Goal: Task Accomplishment & Management: Manage account settings

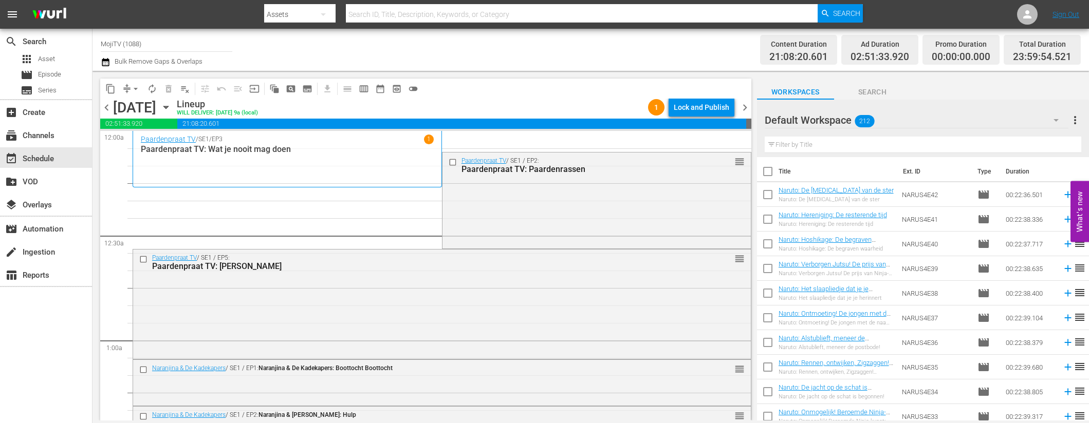
click at [134, 84] on span "arrow_drop_down" at bounding box center [136, 89] width 10 height 10
click at [148, 142] on li "Align to End of Previous Day" at bounding box center [136, 143] width 108 height 17
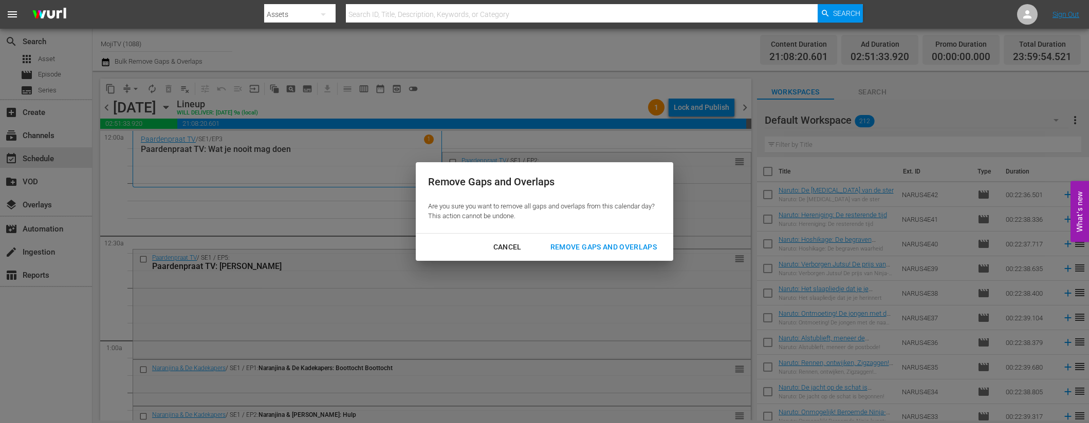
click at [623, 244] on div "Remove Gaps and Overlaps" at bounding box center [603, 247] width 123 height 13
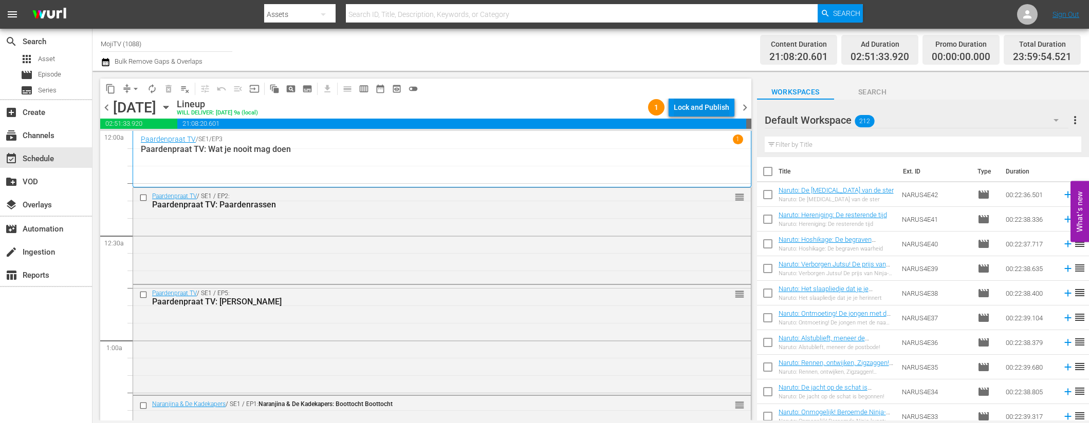
click at [690, 100] on div "Lock and Publish" at bounding box center [701, 107] width 55 height 18
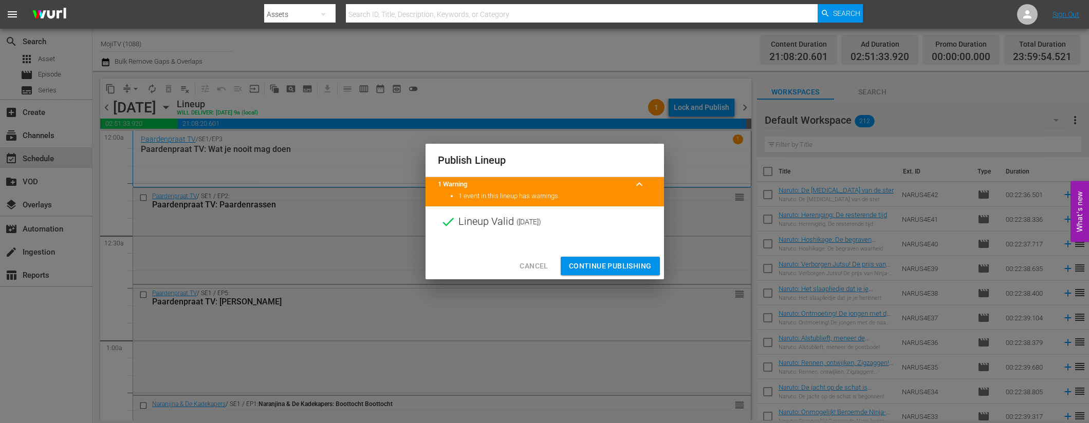
click at [616, 265] on span "Continue Publishing" at bounding box center [610, 266] width 83 height 13
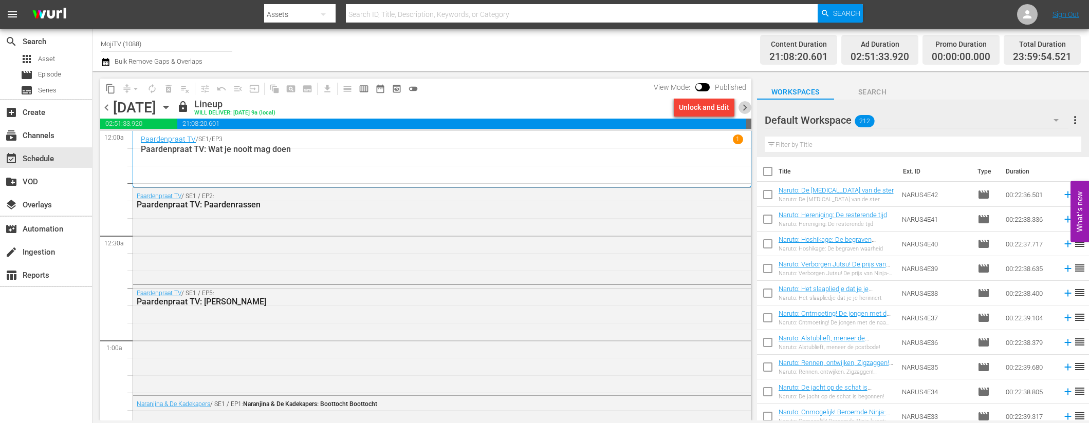
click at [745, 107] on span "chevron_right" at bounding box center [744, 107] width 13 height 13
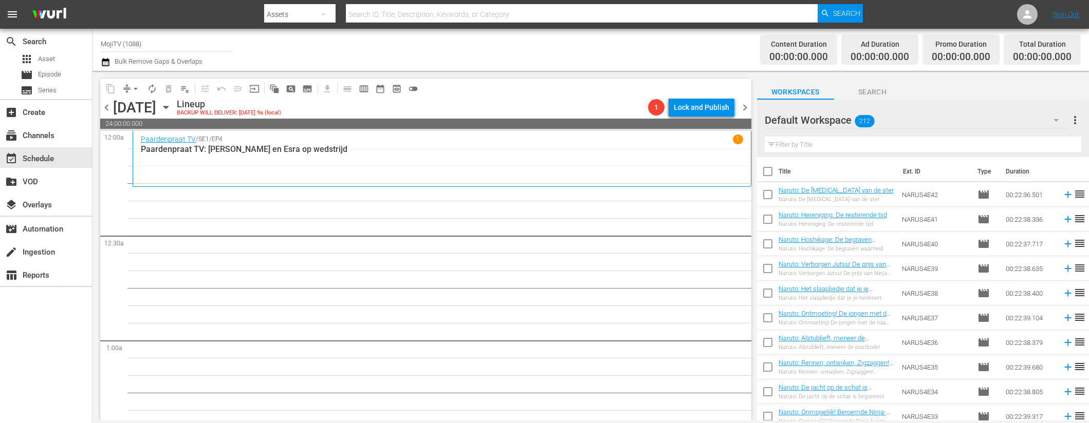
click at [172, 106] on icon "button" at bounding box center [165, 107] width 11 height 11
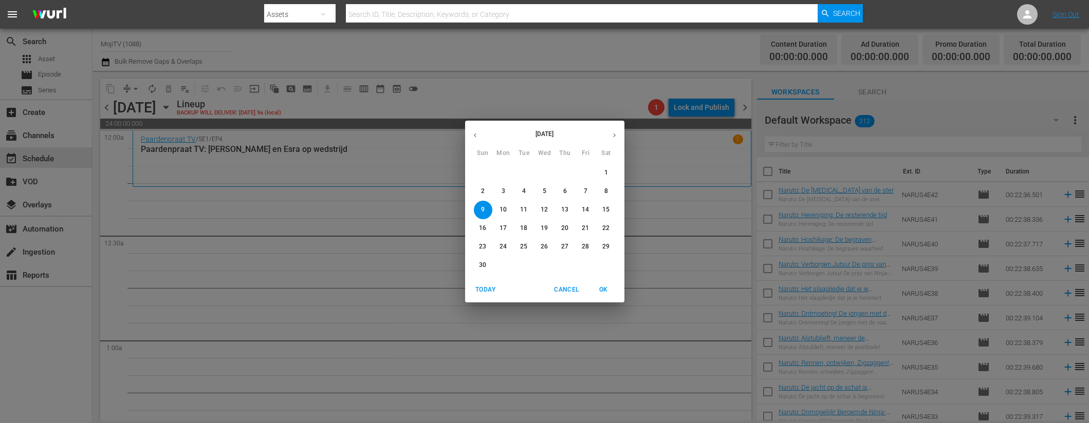
click at [475, 135] on icon "button" at bounding box center [475, 136] width 8 height 8
click at [476, 134] on icon "button" at bounding box center [475, 136] width 8 height 8
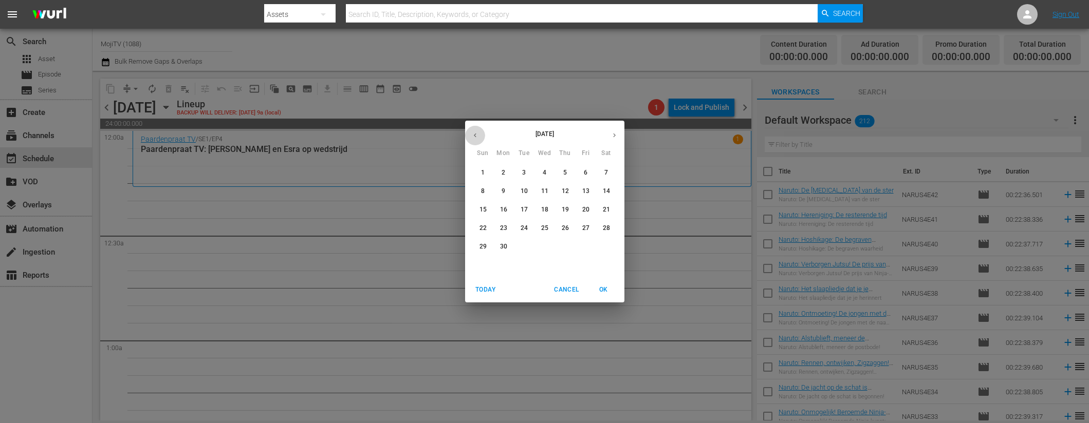
click at [476, 134] on icon "button" at bounding box center [475, 136] width 8 height 8
click at [479, 133] on button "button" at bounding box center [475, 135] width 20 height 20
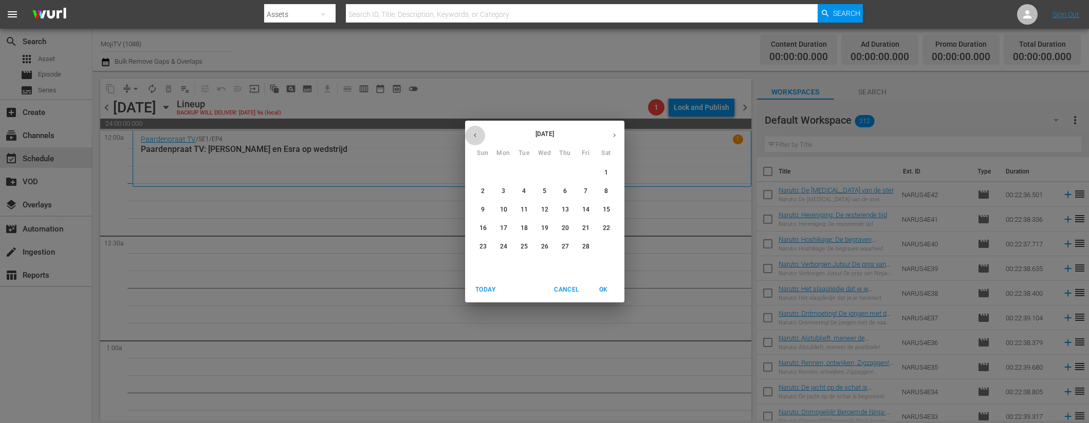
click at [479, 133] on button "button" at bounding box center [475, 135] width 20 height 20
click at [605, 189] on p "9" at bounding box center [606, 191] width 4 height 9
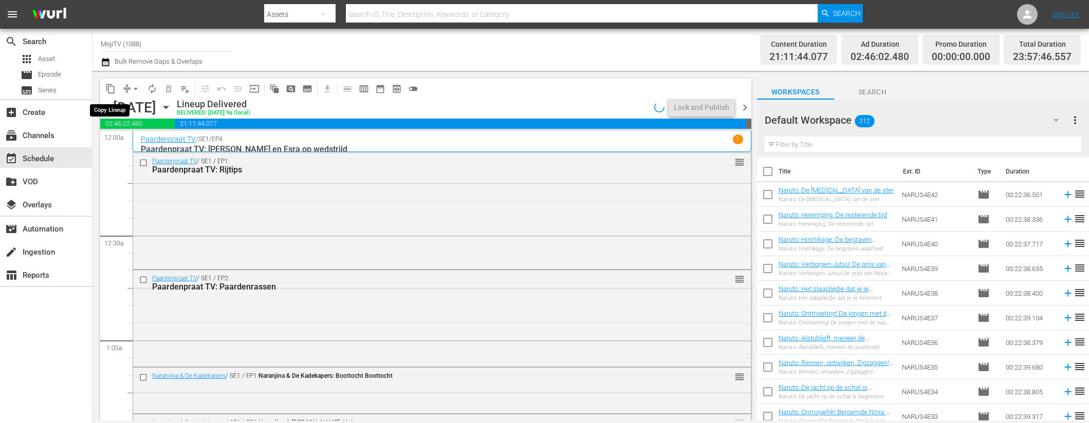
click at [114, 87] on span "content_copy" at bounding box center [110, 89] width 10 height 10
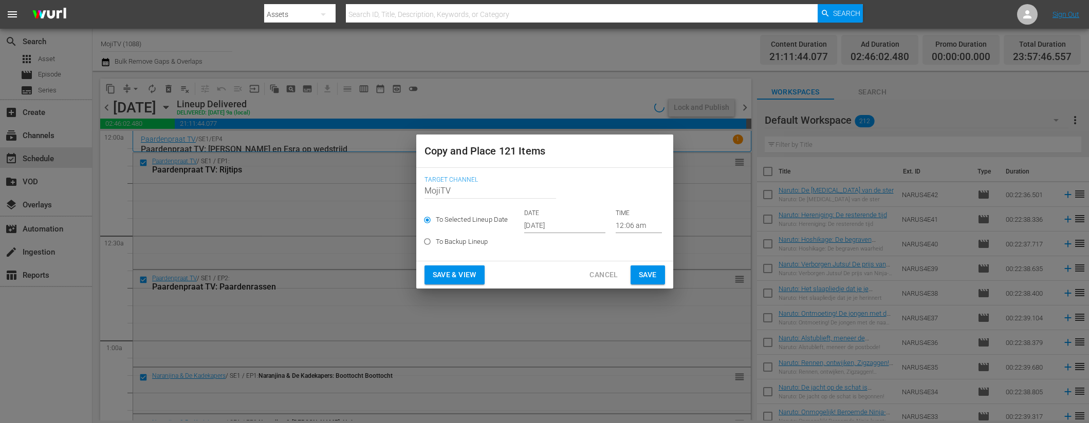
click at [578, 221] on input "[DATE]" at bounding box center [564, 225] width 81 height 15
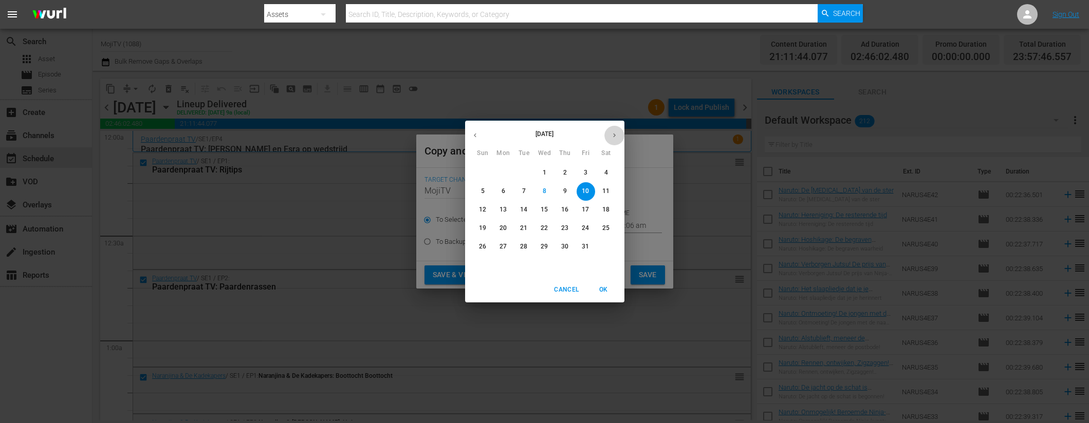
click at [614, 134] on icon "button" at bounding box center [614, 136] width 8 height 8
click at [488, 207] on span "9" at bounding box center [483, 210] width 18 height 9
type input "Nov 9th 2025"
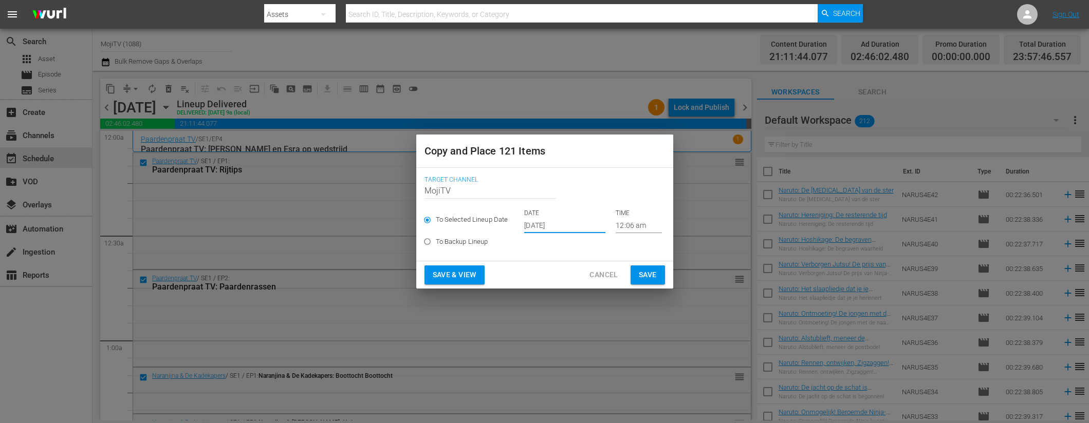
click at [585, 228] on input "Nov 9th 2025" at bounding box center [564, 225] width 81 height 15
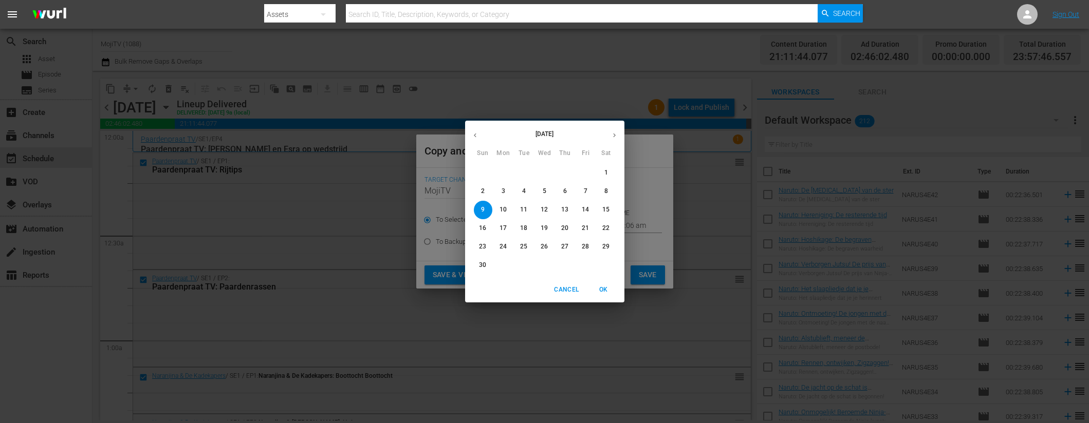
click at [486, 207] on span "9" at bounding box center [483, 210] width 18 height 9
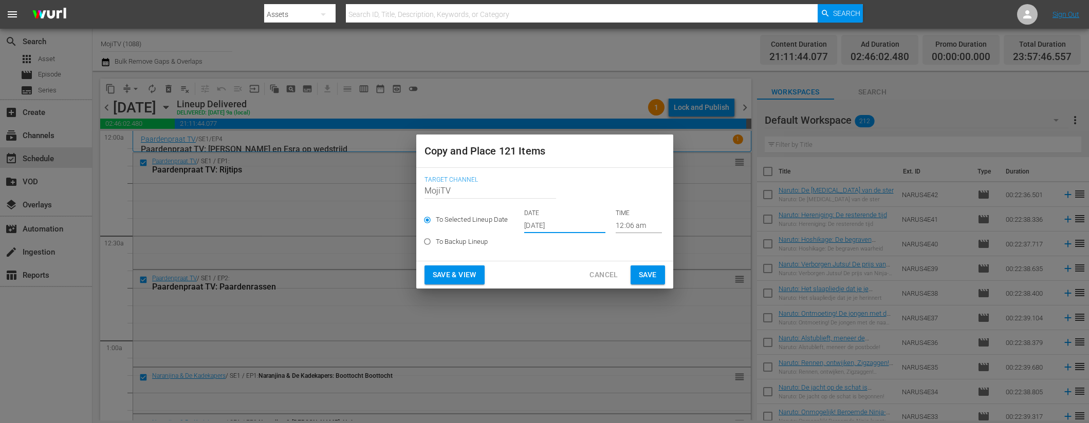
click at [476, 276] on span "Save & View" at bounding box center [455, 275] width 44 height 13
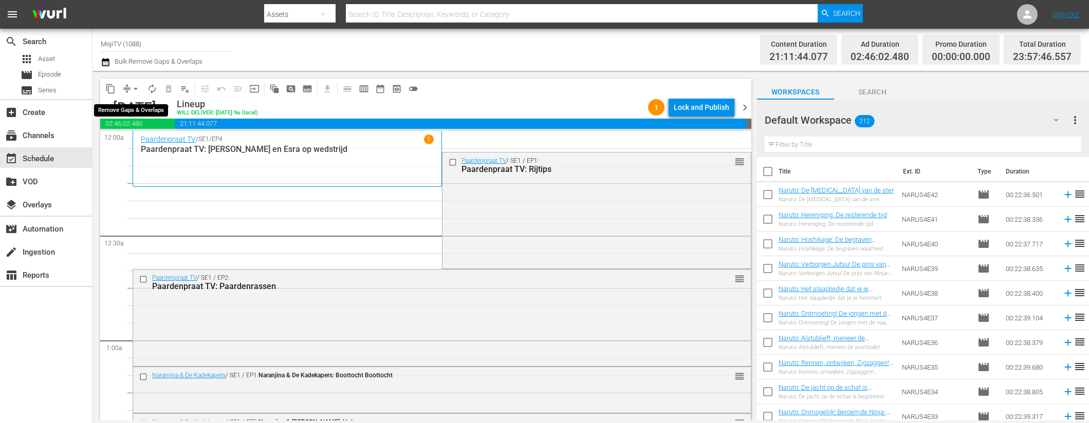
click at [137, 91] on span "arrow_drop_down" at bounding box center [136, 89] width 10 height 10
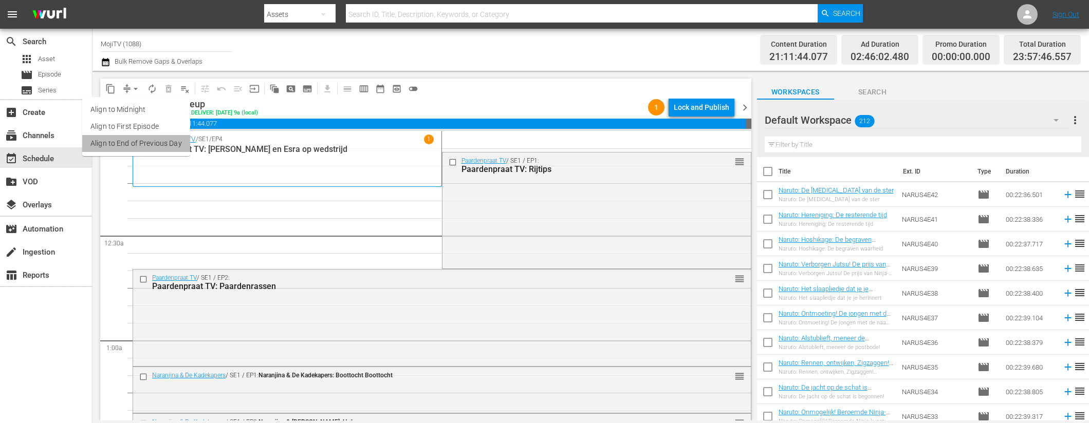
click at [152, 145] on li "Align to End of Previous Day" at bounding box center [136, 143] width 108 height 17
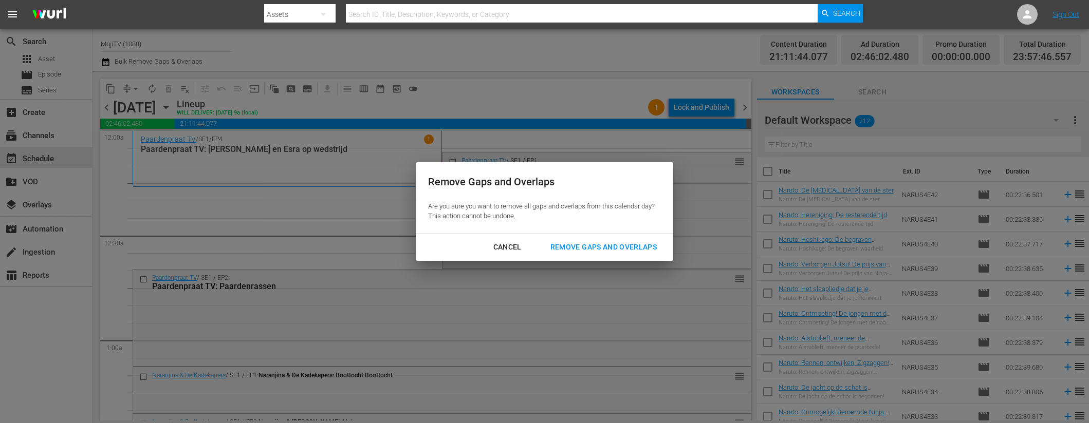
click at [620, 250] on div "Remove Gaps and Overlaps" at bounding box center [603, 247] width 123 height 13
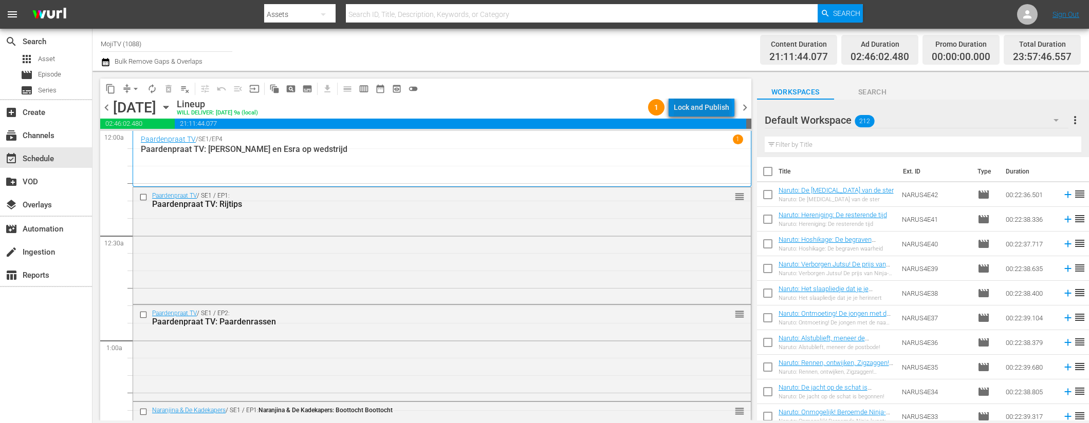
click at [705, 108] on div "Lock and Publish" at bounding box center [701, 107] width 55 height 18
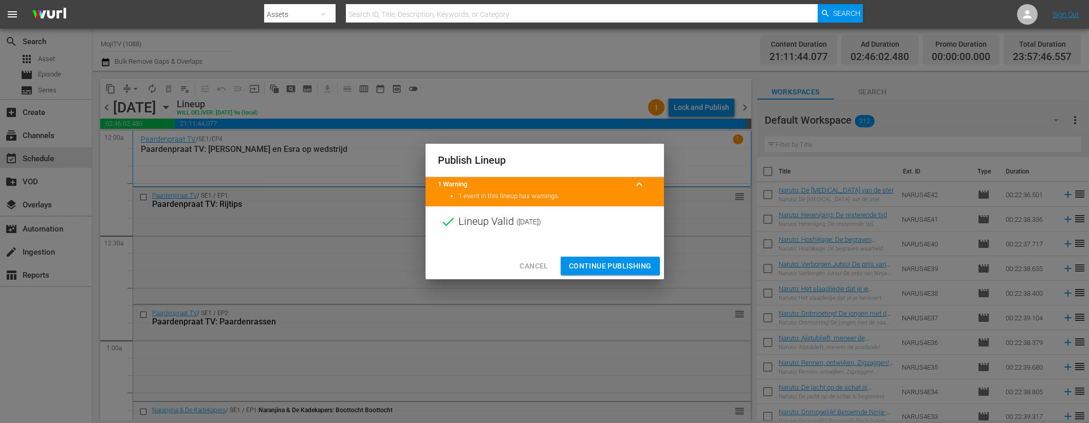
click at [612, 264] on span "Continue Publishing" at bounding box center [610, 266] width 83 height 13
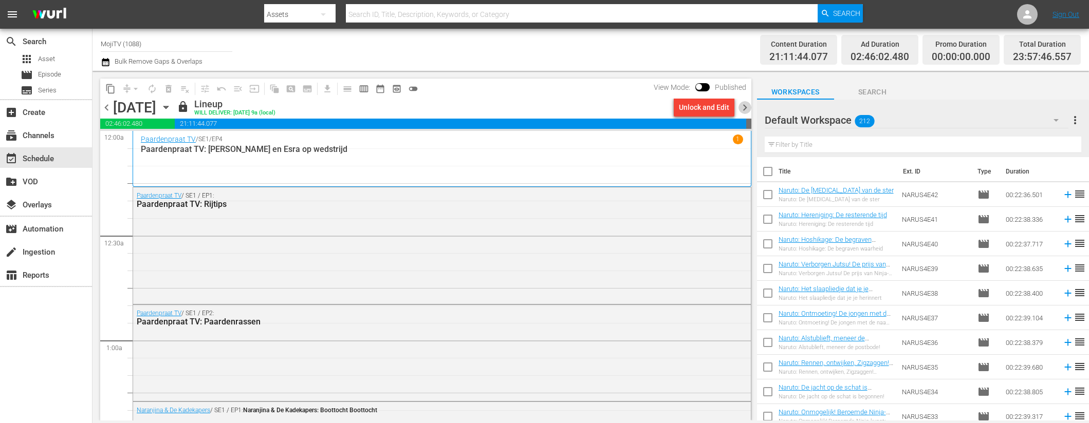
click at [745, 106] on span "chevron_right" at bounding box center [744, 107] width 13 height 13
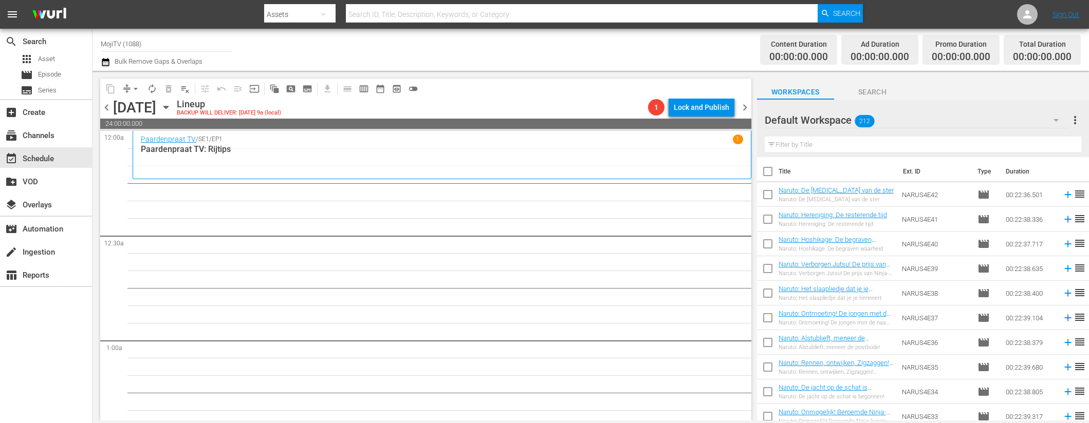
click at [168, 106] on icon "button" at bounding box center [165, 107] width 5 height 3
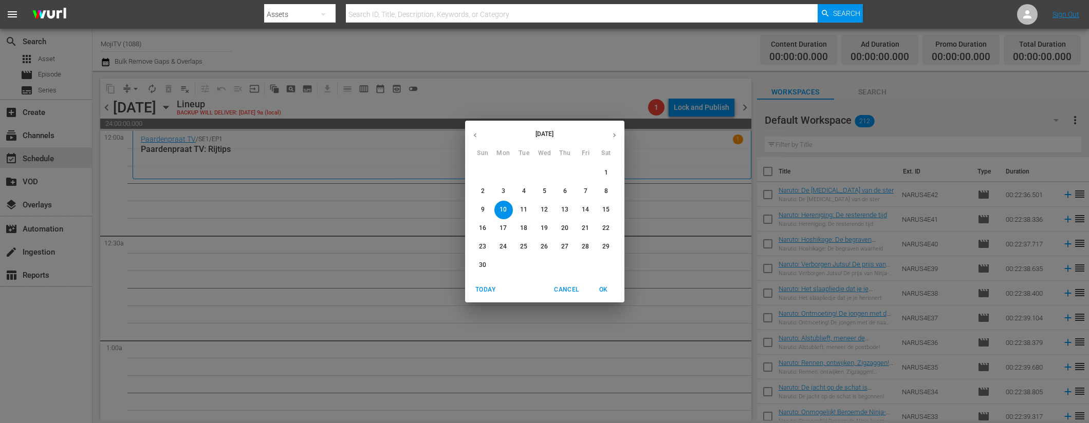
click at [479, 137] on button "button" at bounding box center [475, 135] width 20 height 20
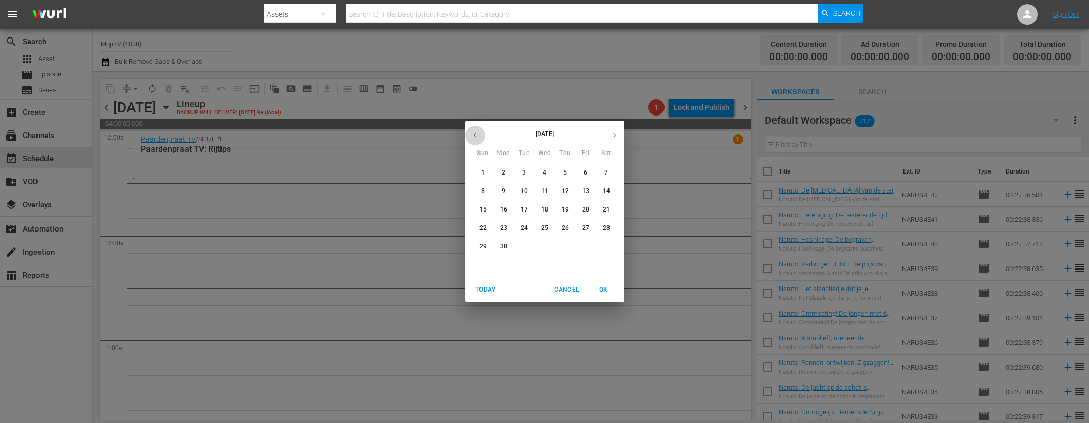
click at [479, 137] on button "button" at bounding box center [475, 135] width 20 height 20
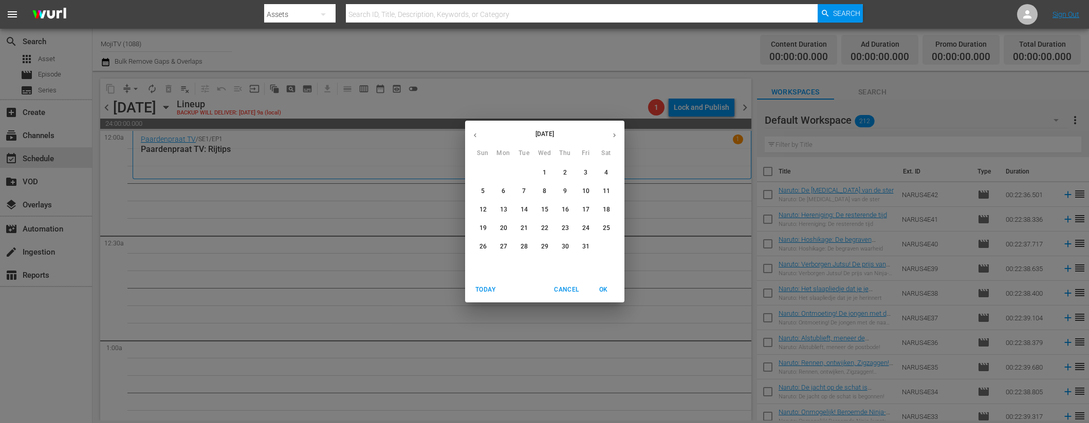
click at [479, 137] on button "button" at bounding box center [475, 135] width 20 height 20
click at [482, 208] on p "10" at bounding box center [482, 210] width 7 height 9
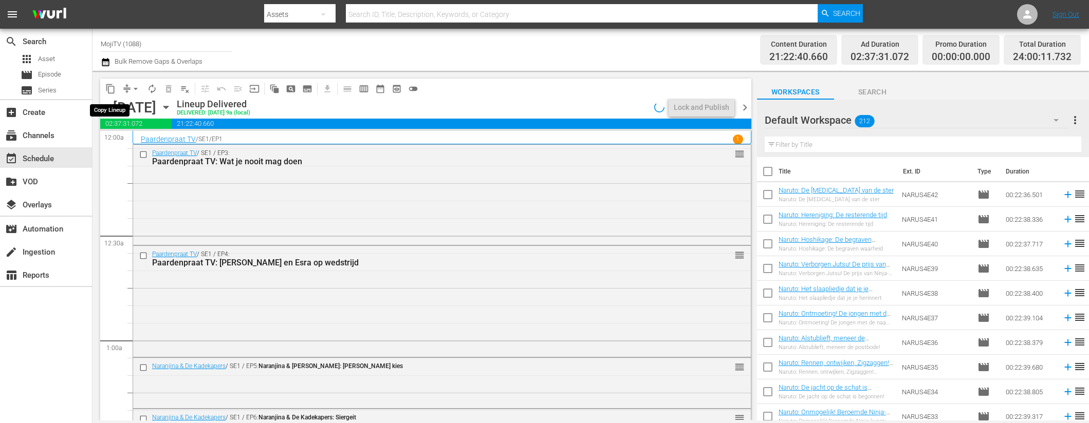
click at [115, 90] on span "content_copy" at bounding box center [110, 89] width 10 height 10
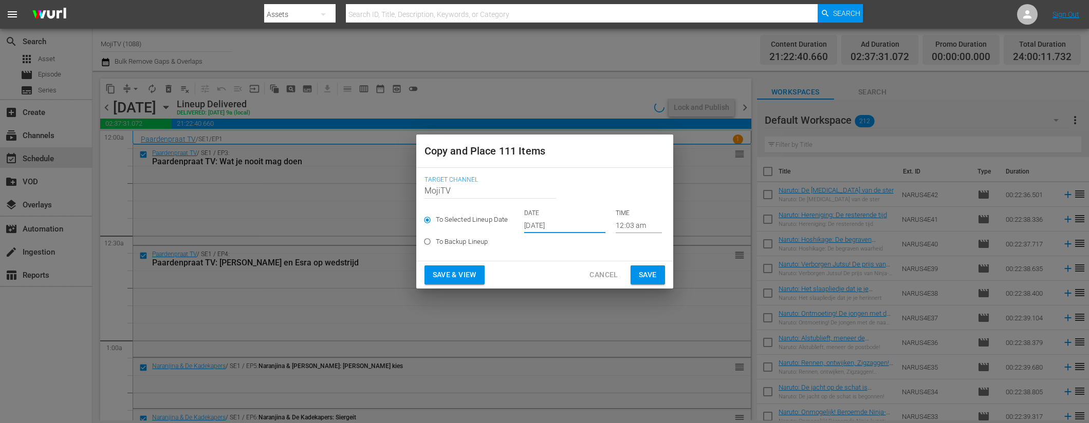
click at [576, 225] on input "[DATE]" at bounding box center [564, 225] width 81 height 15
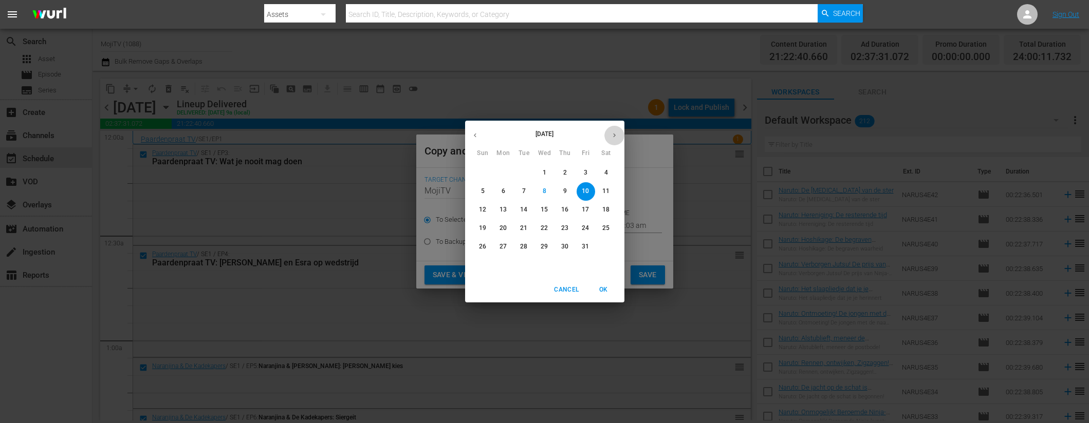
click at [610, 138] on icon "button" at bounding box center [614, 136] width 8 height 8
click at [506, 210] on p "10" at bounding box center [502, 210] width 7 height 9
type input "Nov 10th 2025"
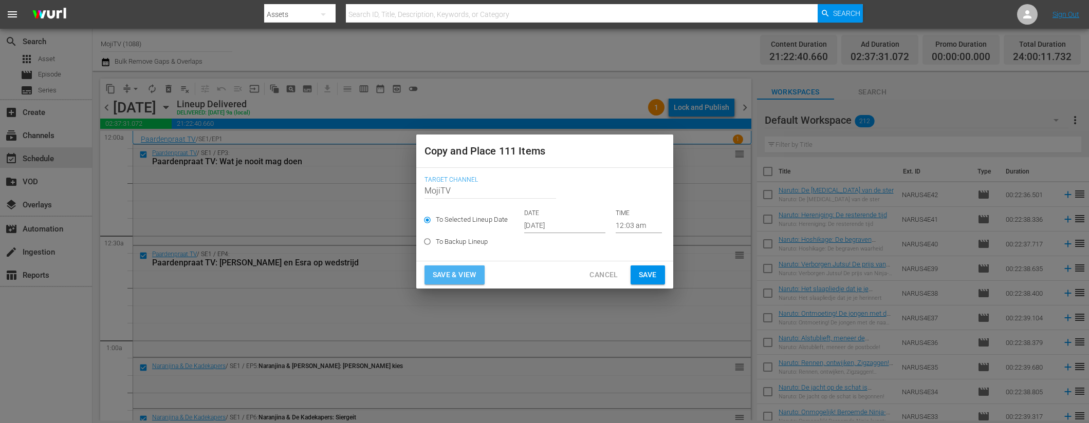
click at [469, 270] on span "Save & View" at bounding box center [455, 275] width 44 height 13
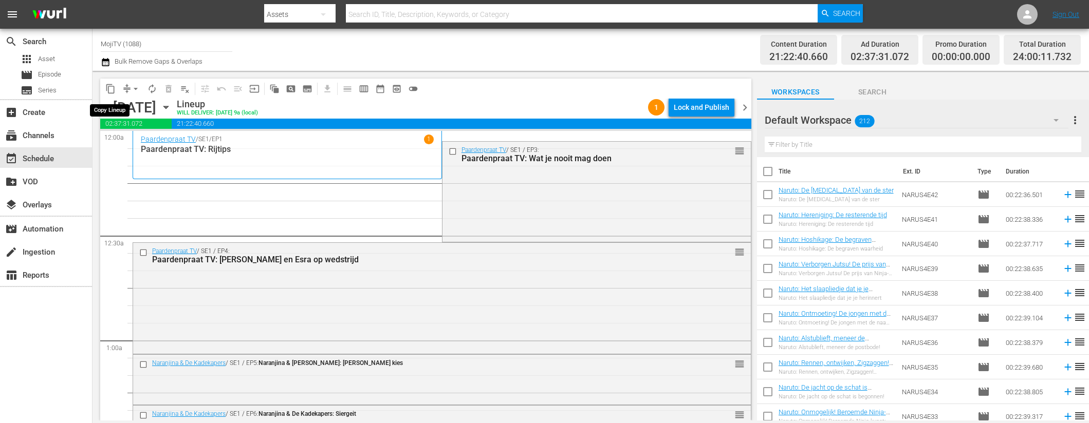
click at [137, 92] on span "arrow_drop_down" at bounding box center [136, 89] width 10 height 10
click at [149, 148] on li "Align to End of Previous Day" at bounding box center [136, 143] width 108 height 17
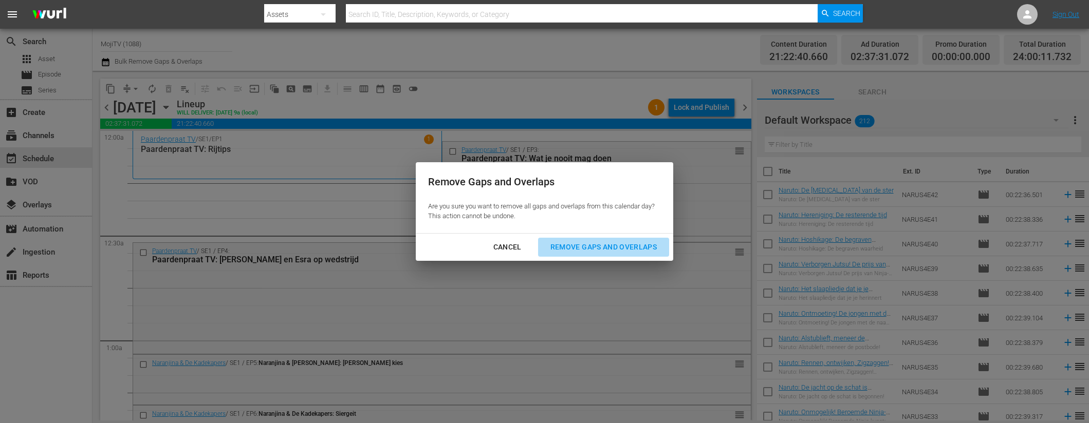
click at [585, 248] on div "Remove Gaps and Overlaps" at bounding box center [603, 247] width 123 height 13
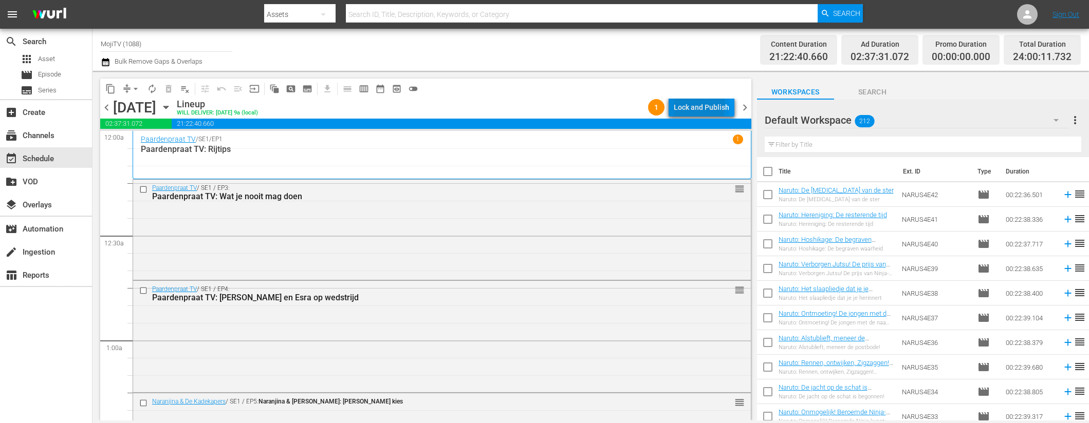
click at [696, 106] on div "Lock and Publish" at bounding box center [701, 107] width 55 height 18
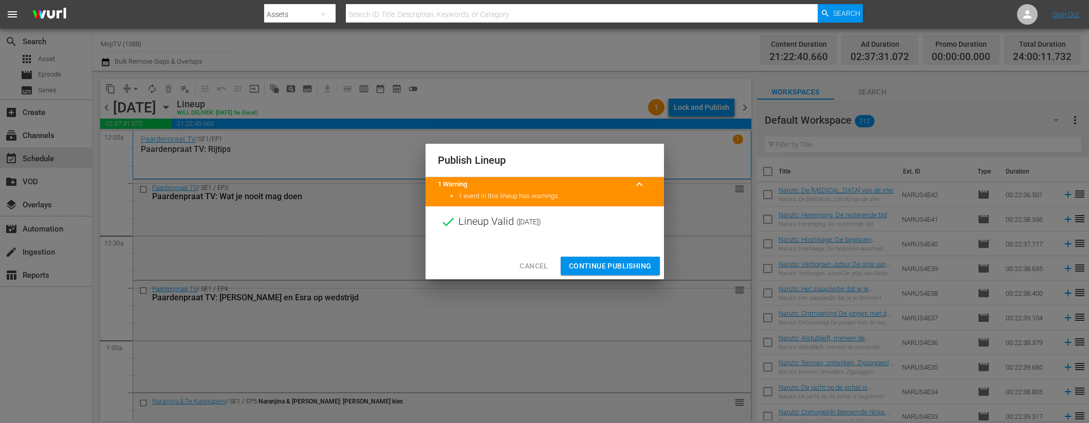
click at [604, 262] on span "Continue Publishing" at bounding box center [610, 266] width 83 height 13
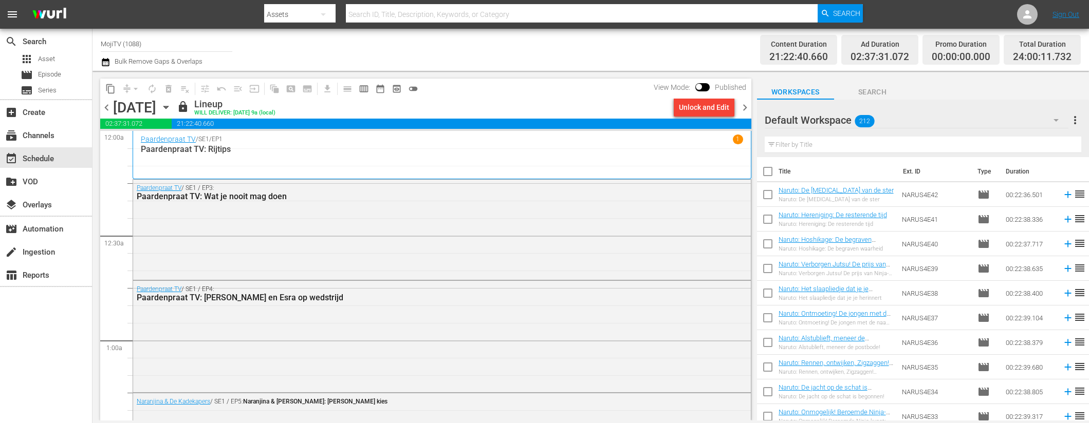
click at [748, 106] on span "chevron_right" at bounding box center [744, 107] width 13 height 13
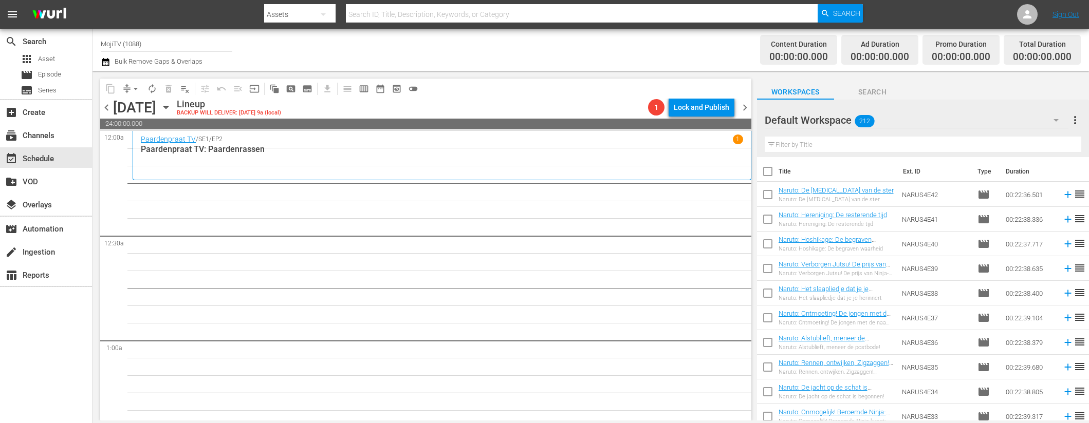
click at [168, 108] on icon "button" at bounding box center [165, 107] width 5 height 3
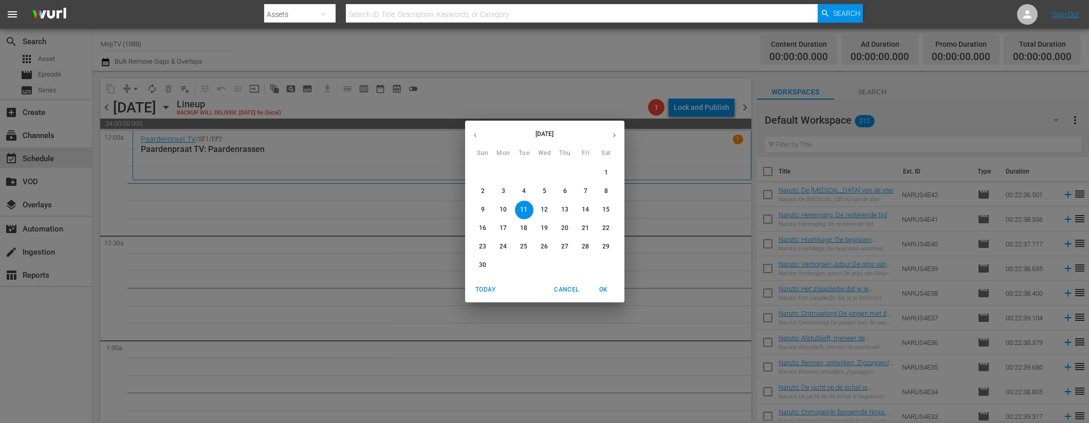
click at [471, 136] on icon "button" at bounding box center [475, 136] width 8 height 8
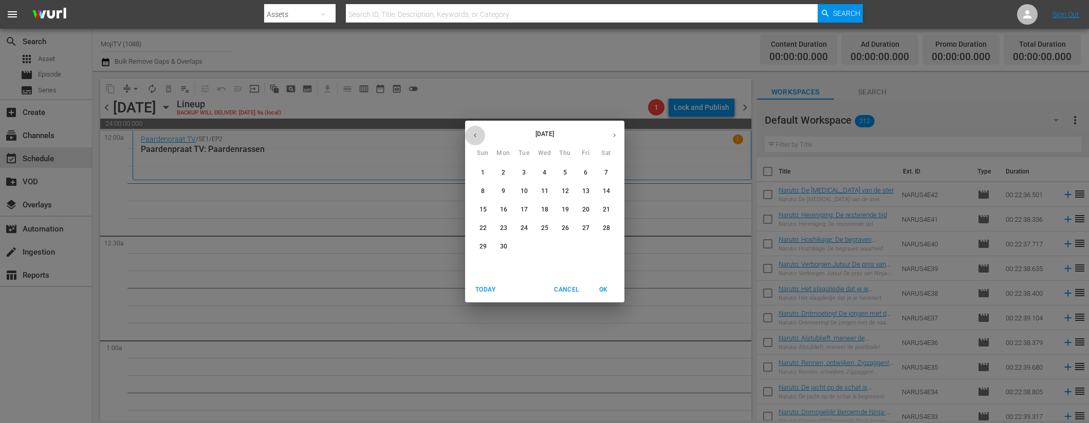
click at [471, 136] on icon "button" at bounding box center [475, 136] width 8 height 8
click at [473, 135] on icon "button" at bounding box center [475, 136] width 8 height 8
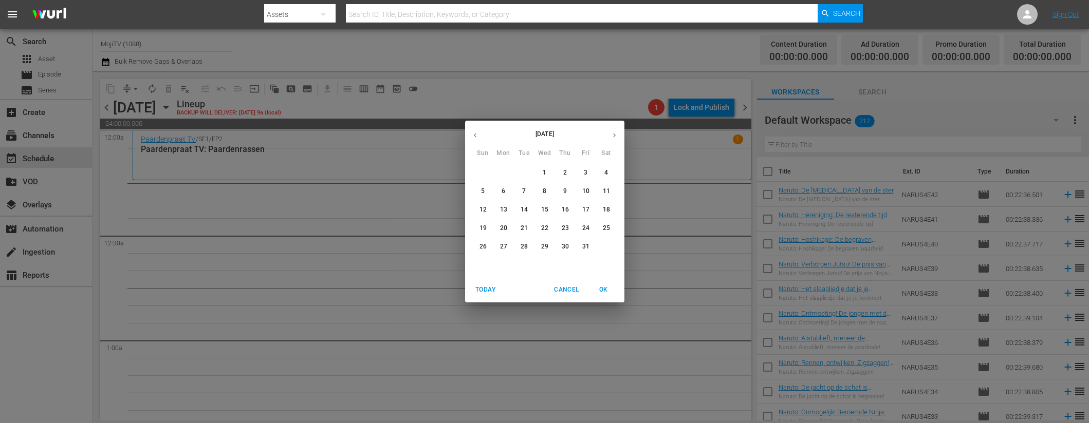
click at [473, 135] on icon "button" at bounding box center [475, 136] width 8 height 8
drag, startPoint x: 449, startPoint y: 160, endPoint x: 327, endPoint y: 68, distance: 152.6
click at [448, 159] on div "November 2024 Sun Mon Tue Wed Thu Fri Sat 27 28 29 30 31 1 2 3 4 5 6 7 8 9 10 1…" at bounding box center [544, 211] width 1089 height 423
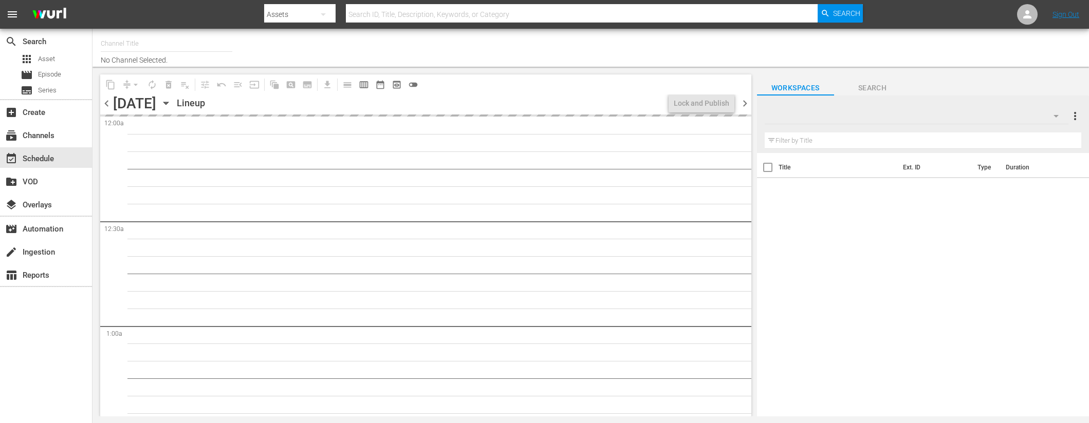
type input "MojiTV (1088)"
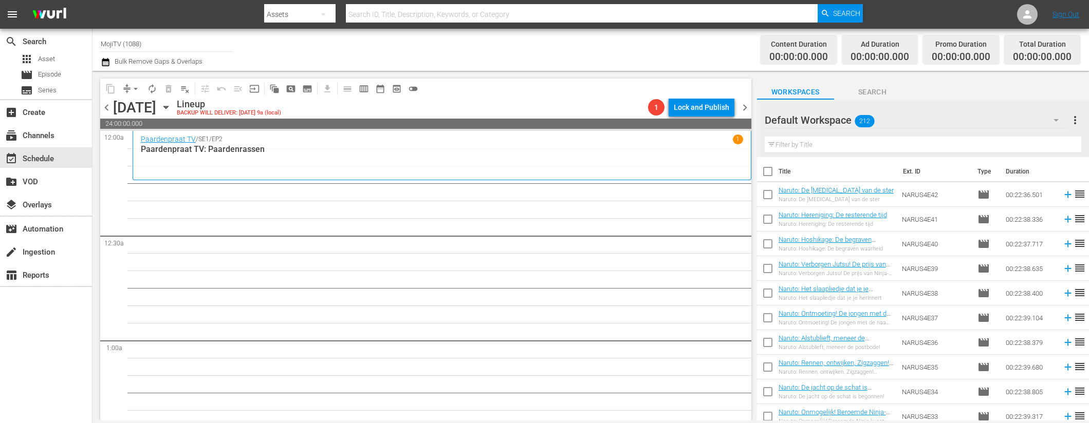
click at [172, 106] on icon "button" at bounding box center [165, 107] width 11 height 11
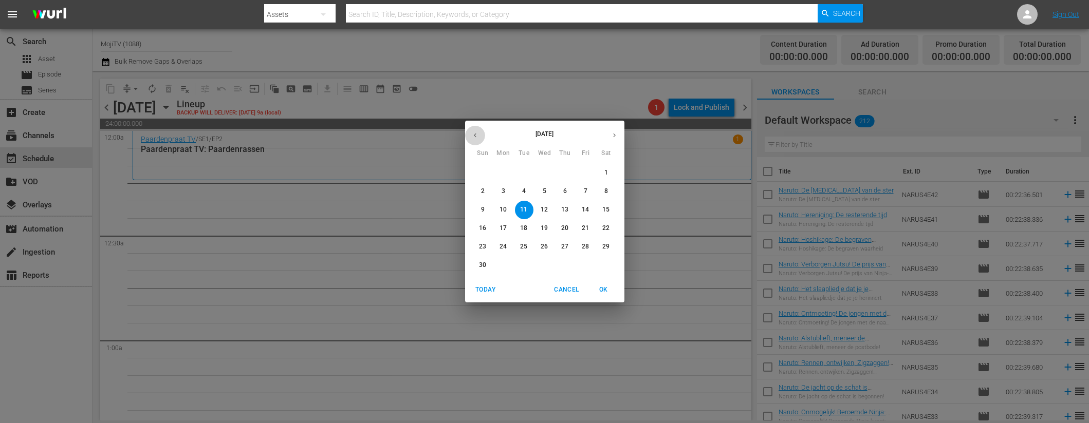
click at [471, 134] on icon "button" at bounding box center [475, 136] width 8 height 8
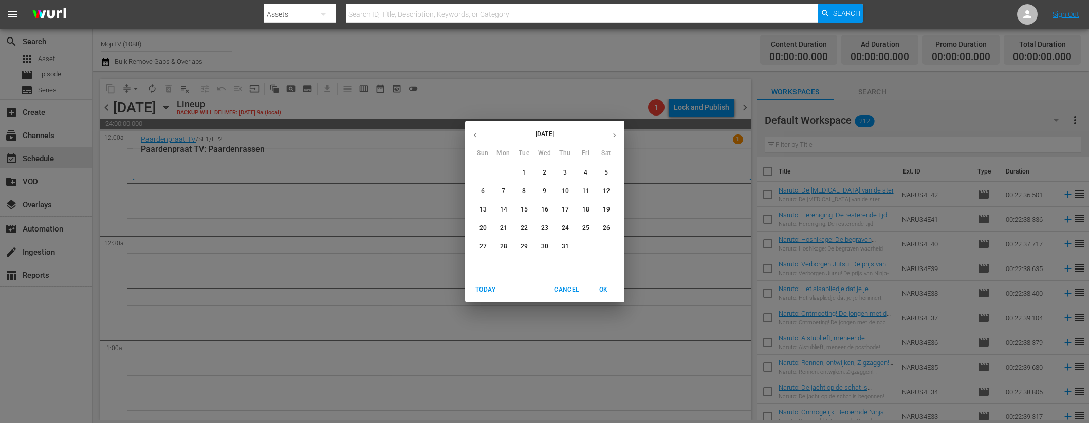
click at [471, 134] on icon "button" at bounding box center [475, 136] width 8 height 8
click at [471, 133] on icon "button" at bounding box center [475, 136] width 8 height 8
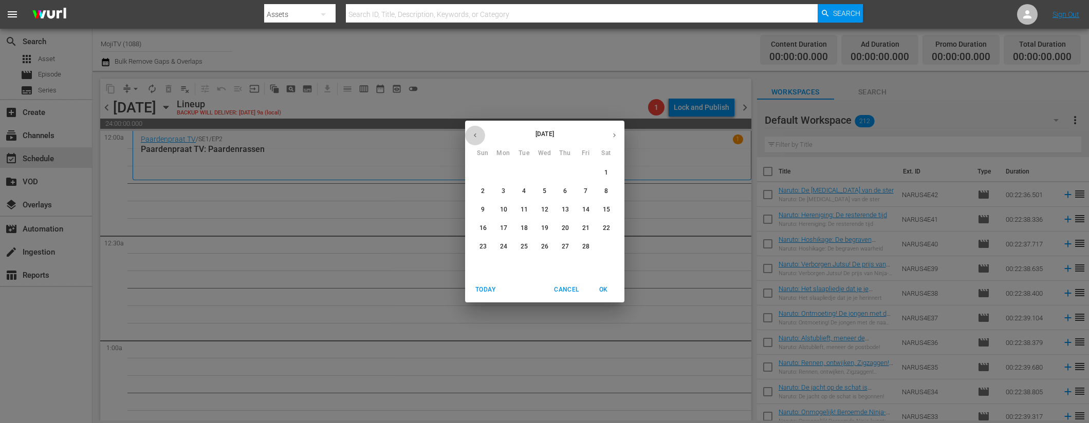
click at [471, 133] on icon "button" at bounding box center [475, 136] width 8 height 8
drag, startPoint x: 510, startPoint y: 208, endPoint x: 94, endPoint y: 160, distance: 418.5
click at [510, 208] on span "11" at bounding box center [503, 210] width 18 height 9
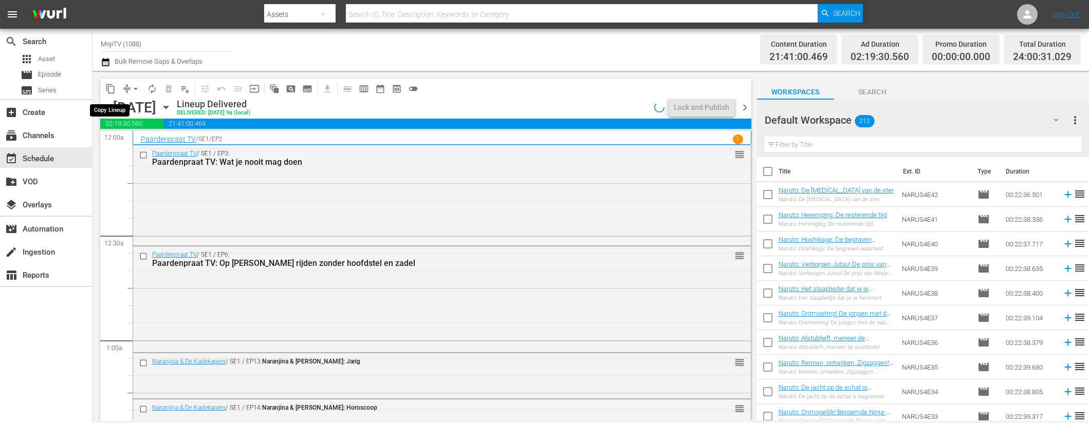
click at [107, 90] on span "content_copy" at bounding box center [110, 89] width 10 height 10
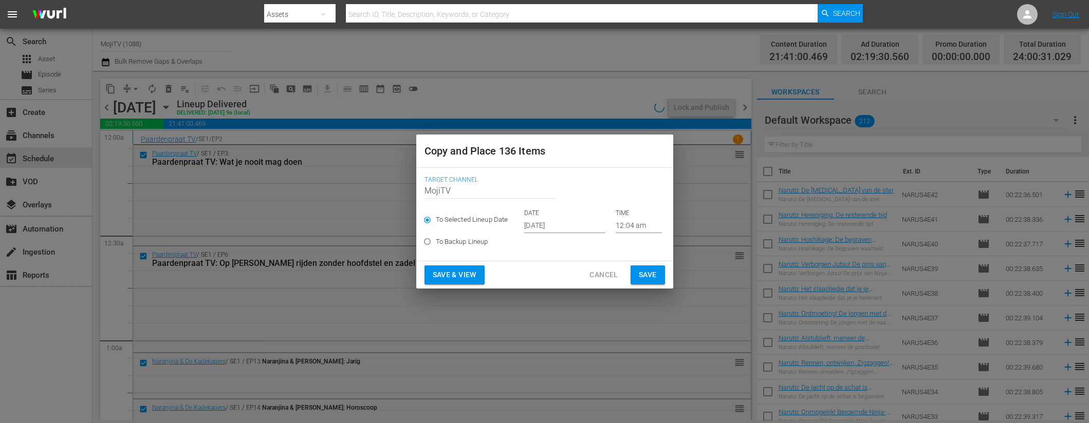
click at [573, 227] on input "[DATE]" at bounding box center [564, 225] width 81 height 15
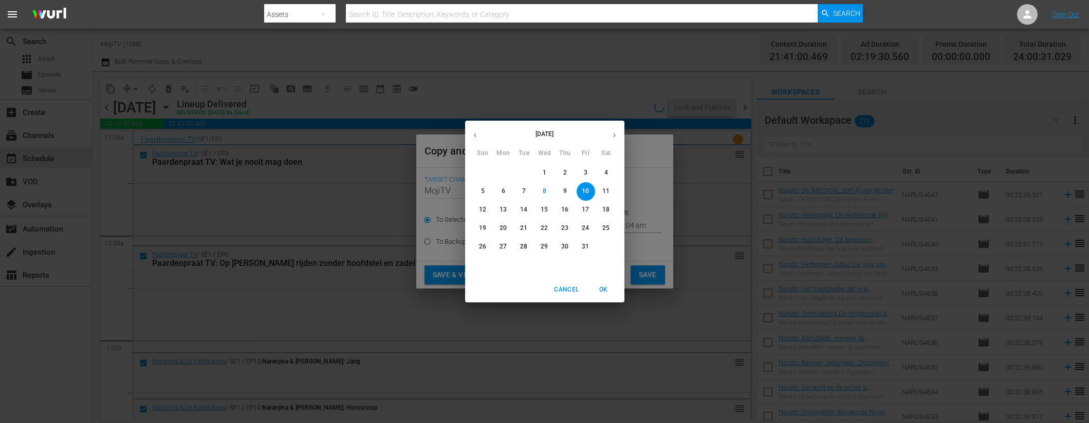
click at [615, 138] on icon "button" at bounding box center [614, 136] width 8 height 8
click at [525, 207] on p "11" at bounding box center [523, 210] width 7 height 9
type input "[DATE]"
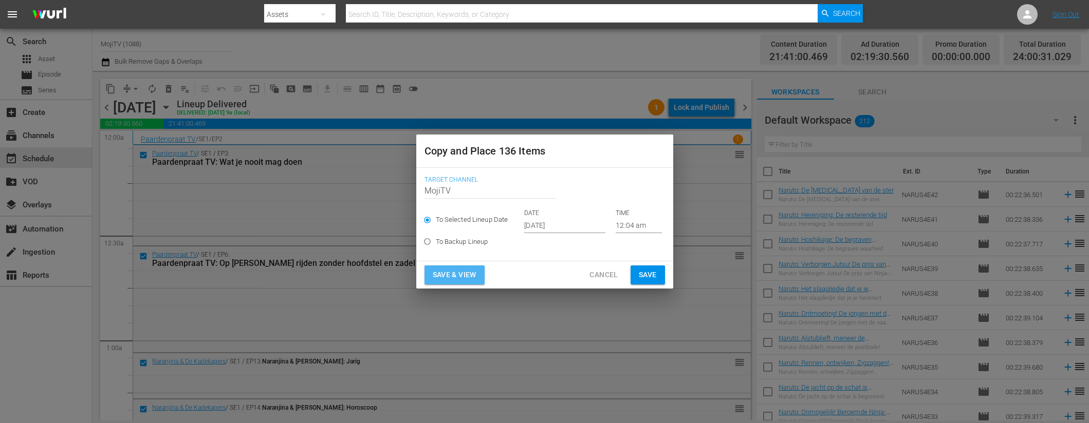
click at [469, 279] on span "Save & View" at bounding box center [455, 275] width 44 height 13
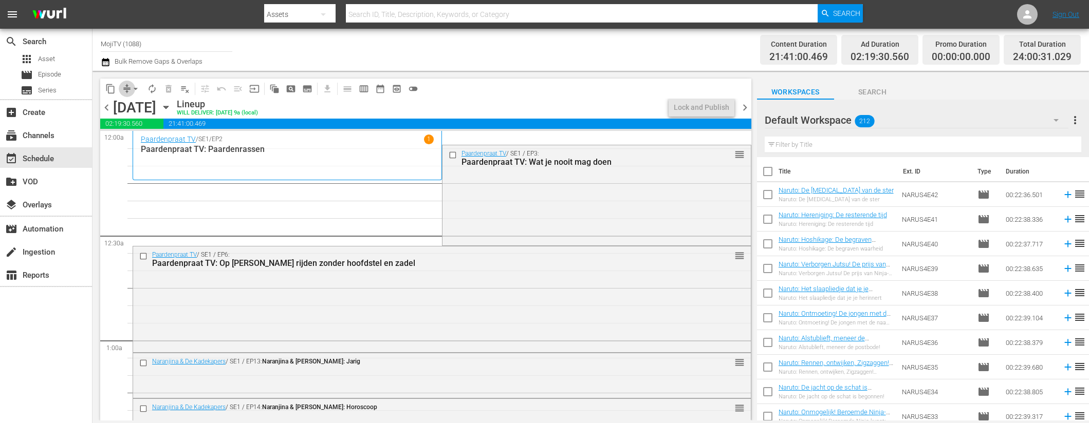
click at [123, 87] on span "compress" at bounding box center [127, 89] width 10 height 10
click at [137, 88] on span "arrow_drop_down" at bounding box center [136, 89] width 10 height 10
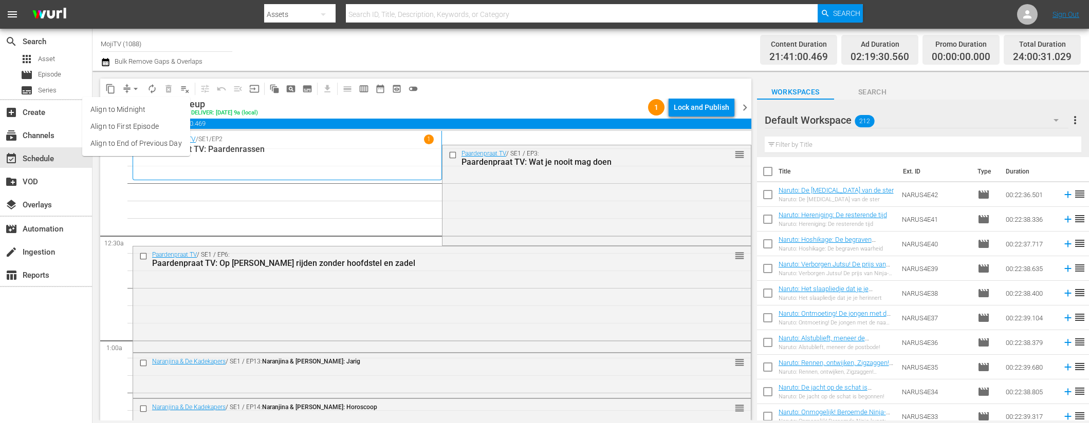
click at [141, 144] on li "Align to End of Previous Day" at bounding box center [136, 143] width 108 height 17
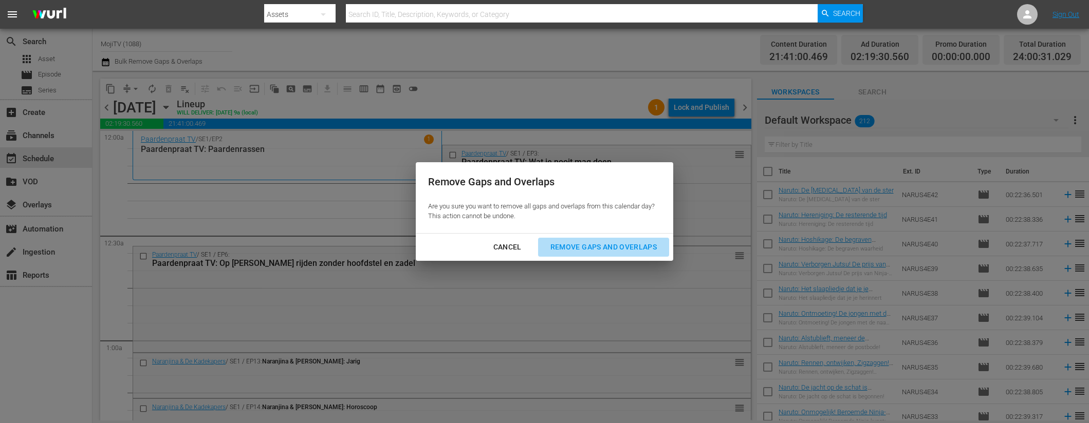
click at [629, 241] on div "Remove Gaps and Overlaps" at bounding box center [603, 247] width 123 height 13
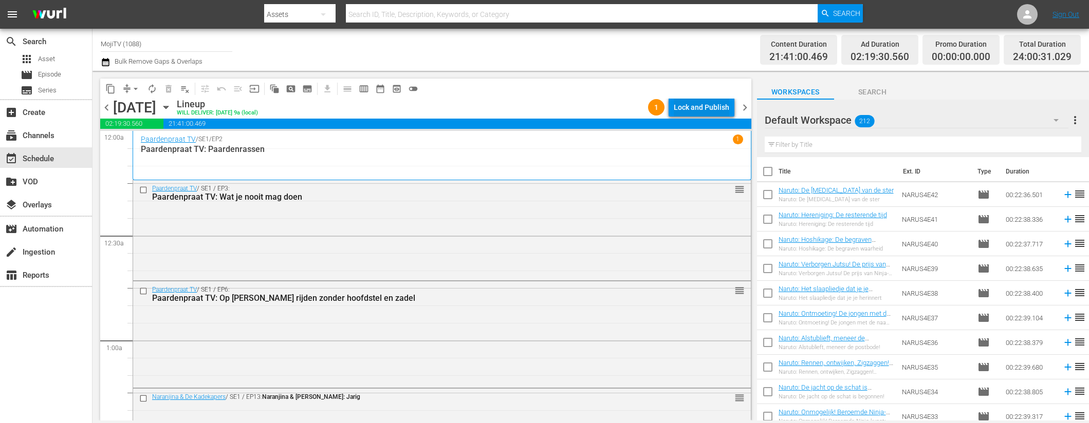
click at [710, 104] on div "Lock and Publish" at bounding box center [701, 107] width 55 height 18
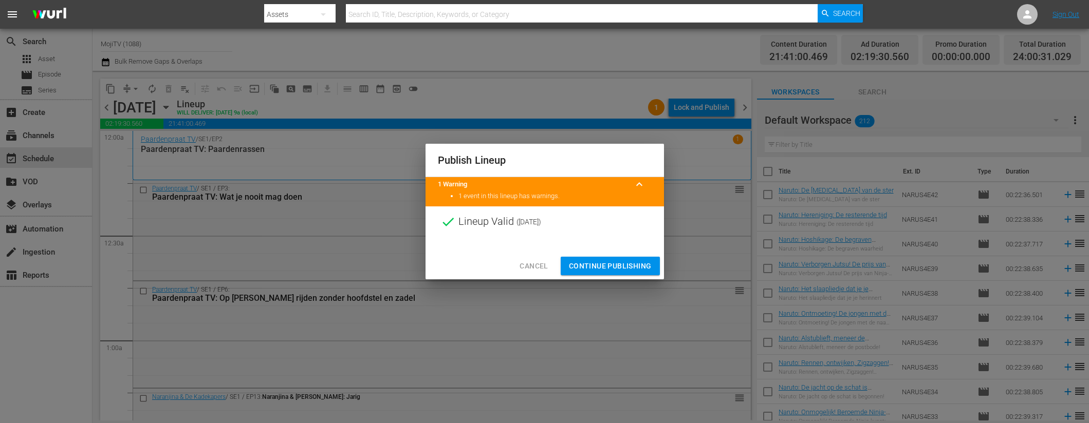
click at [599, 263] on span "Continue Publishing" at bounding box center [610, 266] width 83 height 13
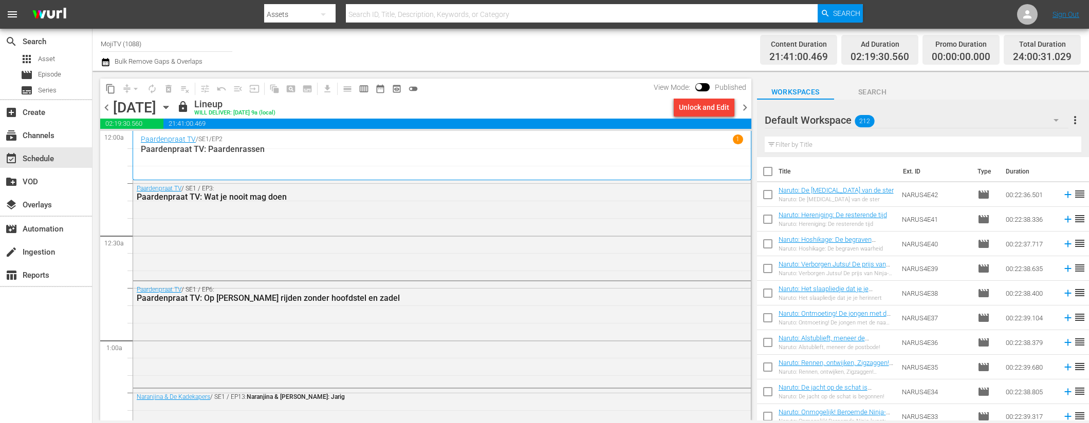
drag, startPoint x: 746, startPoint y: 107, endPoint x: 739, endPoint y: 101, distance: 9.1
click at [746, 107] on span "chevron_right" at bounding box center [744, 107] width 13 height 13
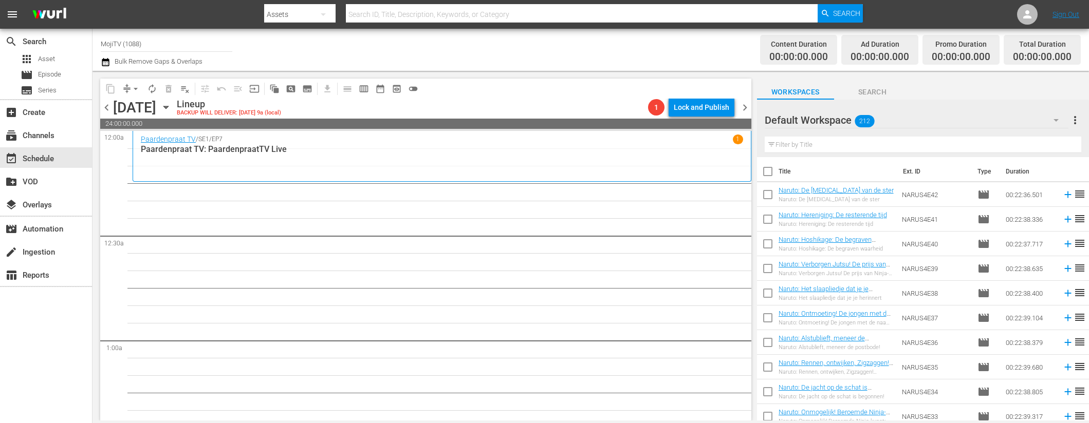
click at [172, 105] on icon "button" at bounding box center [165, 107] width 11 height 11
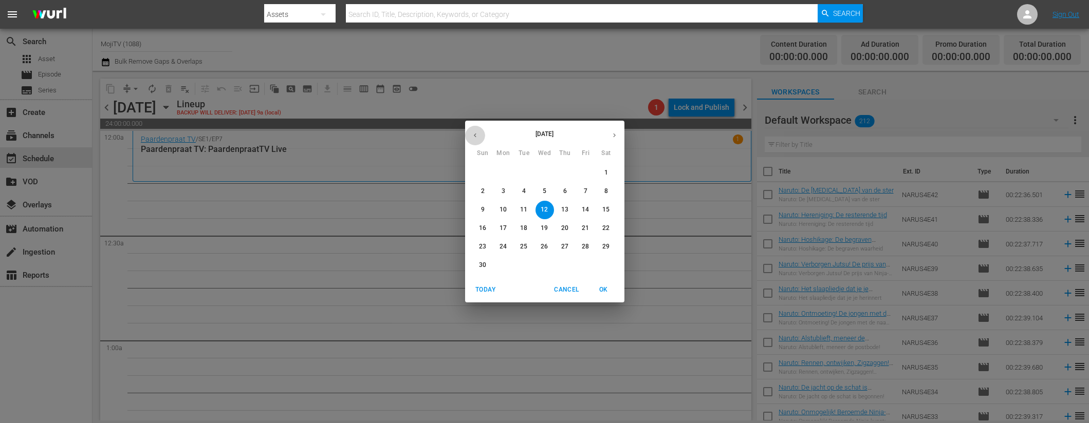
click at [476, 132] on icon "button" at bounding box center [475, 136] width 8 height 8
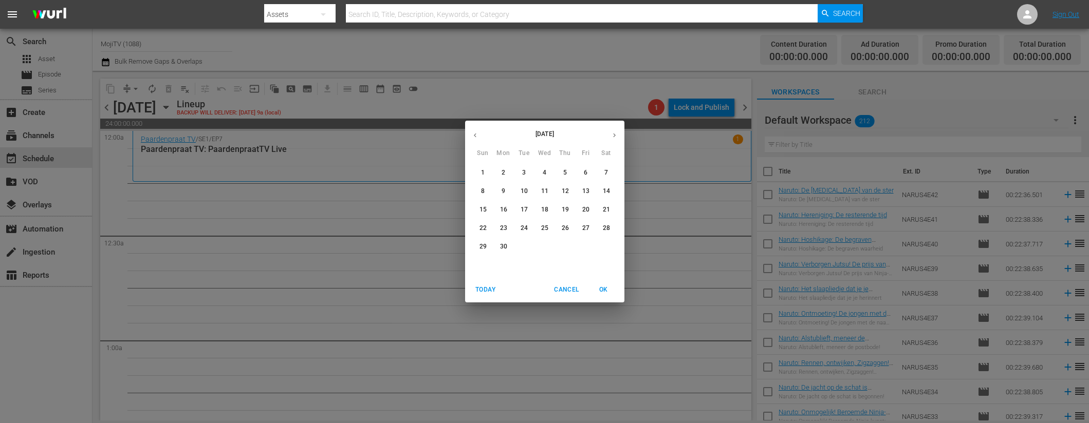
click at [476, 132] on icon "button" at bounding box center [475, 136] width 8 height 8
click at [478, 130] on button "button" at bounding box center [475, 135] width 20 height 20
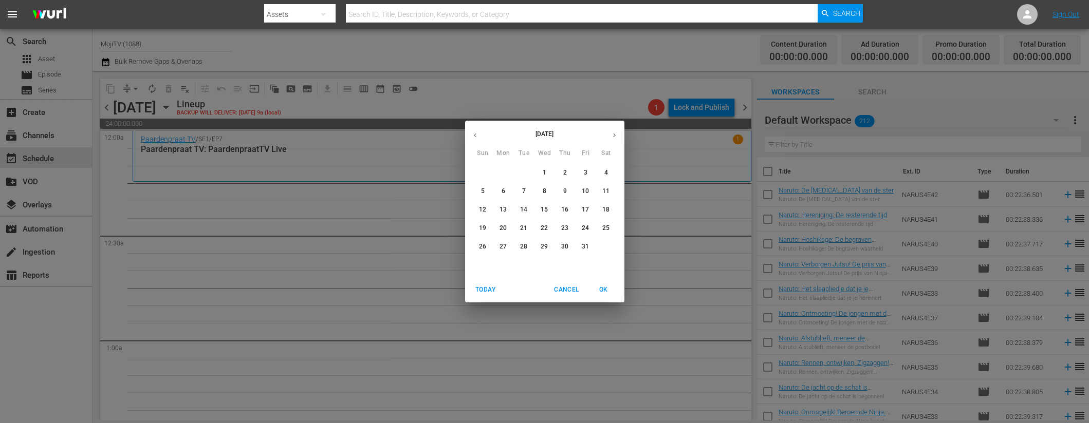
click at [478, 130] on button "button" at bounding box center [475, 135] width 20 height 20
click at [526, 209] on p "12" at bounding box center [523, 210] width 7 height 9
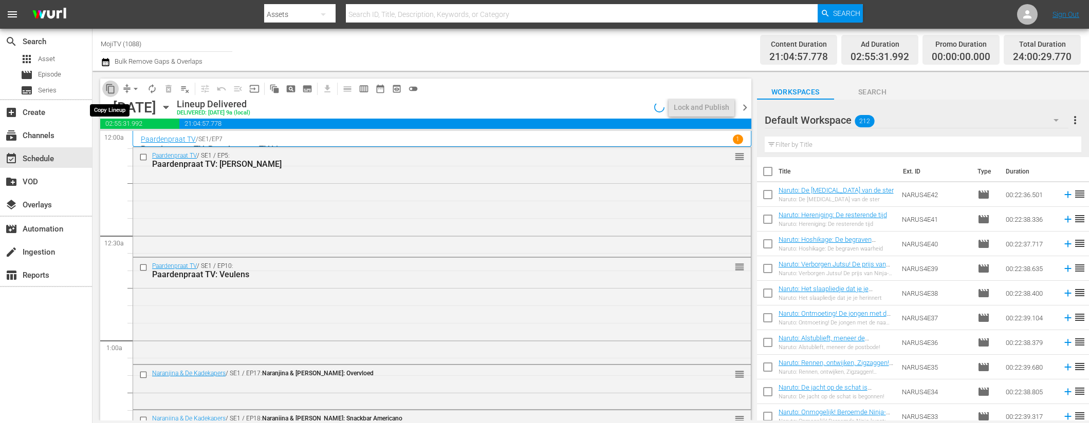
click at [105, 84] on span "content_copy" at bounding box center [110, 89] width 10 height 10
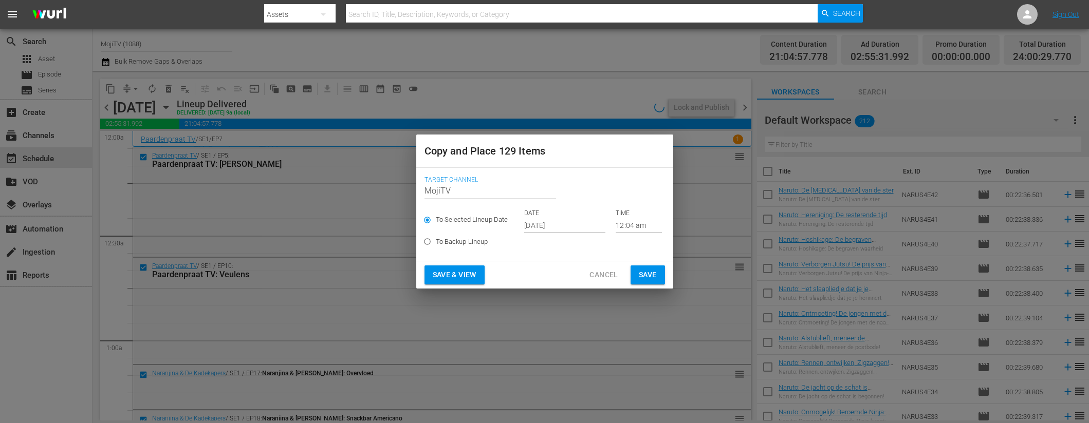
click at [570, 226] on input "[DATE]" at bounding box center [564, 225] width 81 height 15
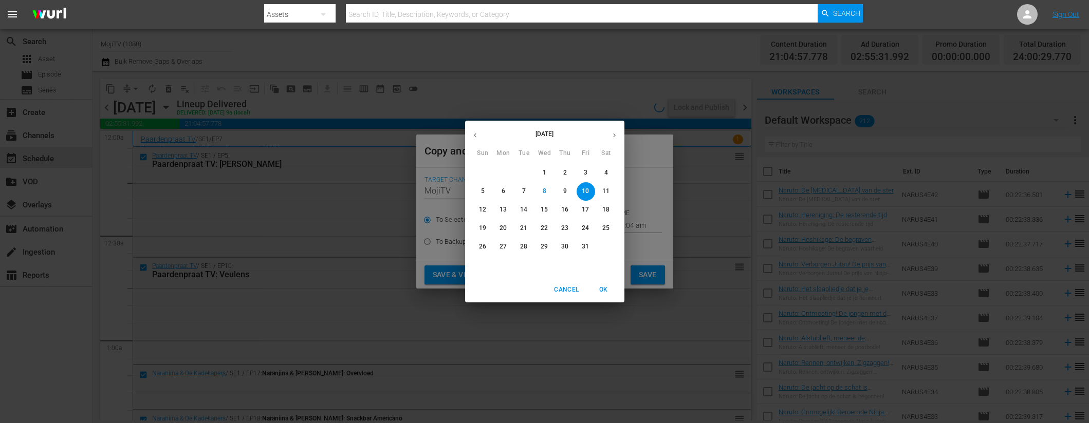
click at [612, 135] on icon "button" at bounding box center [614, 136] width 8 height 8
click at [546, 207] on p "12" at bounding box center [544, 210] width 7 height 9
type input "[DATE]"
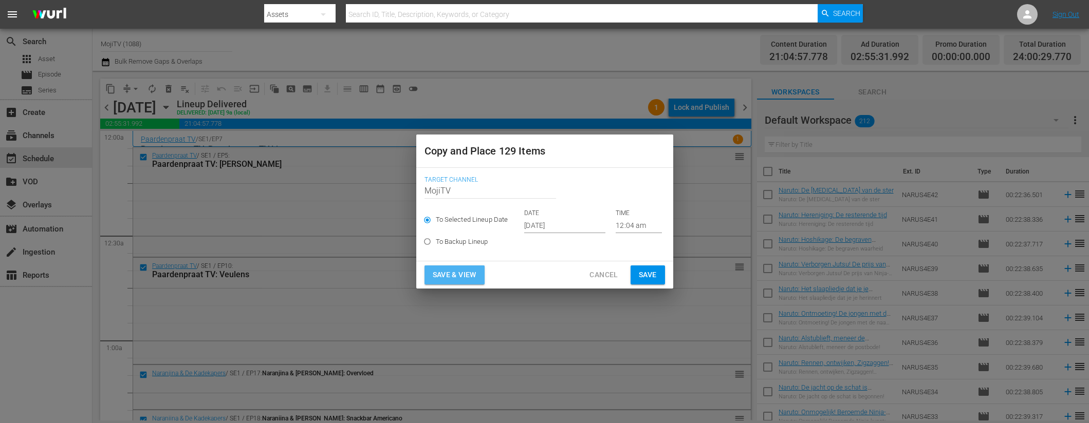
drag, startPoint x: 472, startPoint y: 275, endPoint x: 245, endPoint y: 20, distance: 342.1
click at [473, 275] on span "Save & View" at bounding box center [455, 275] width 44 height 13
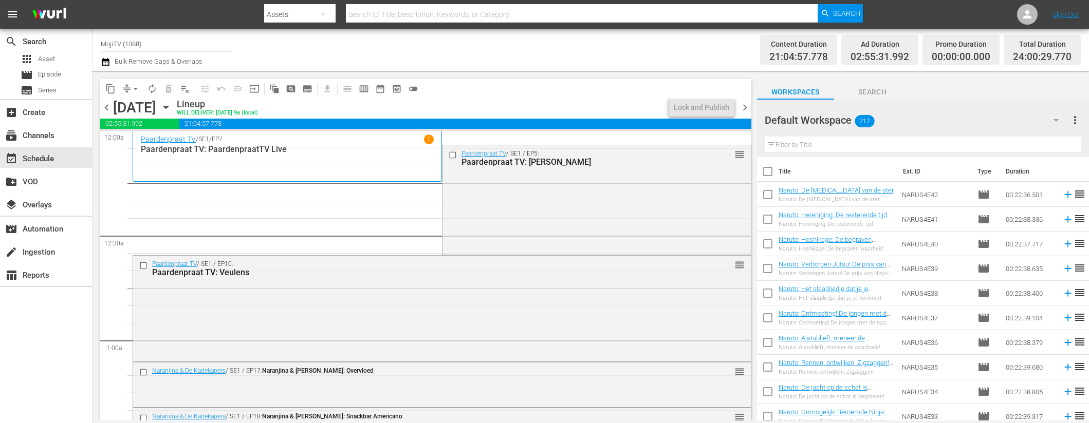
click at [136, 88] on span "arrow_drop_down" at bounding box center [136, 89] width 10 height 10
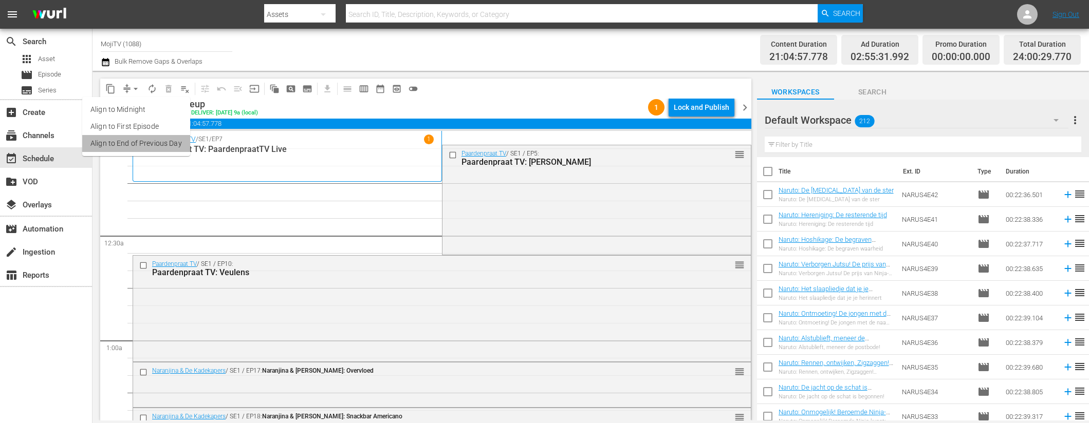
click at [141, 138] on li "Align to End of Previous Day" at bounding box center [136, 143] width 108 height 17
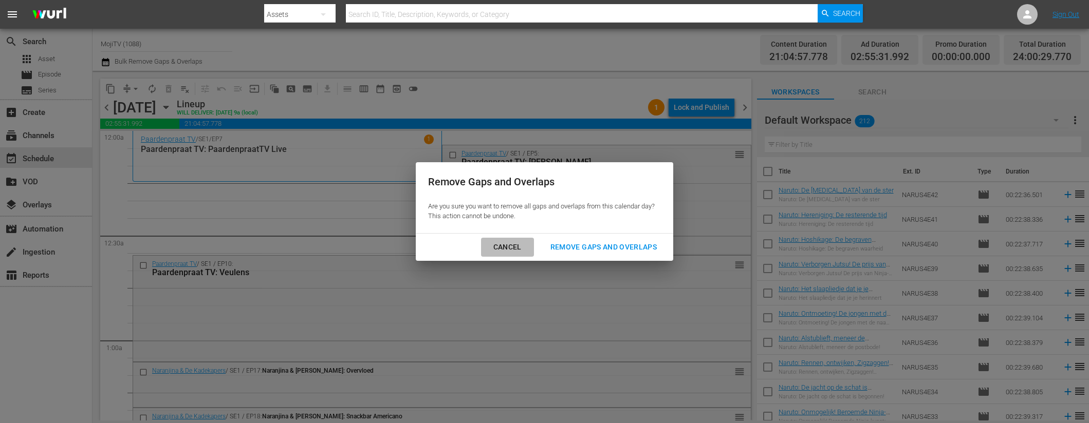
click at [512, 252] on div "Cancel" at bounding box center [507, 247] width 45 height 13
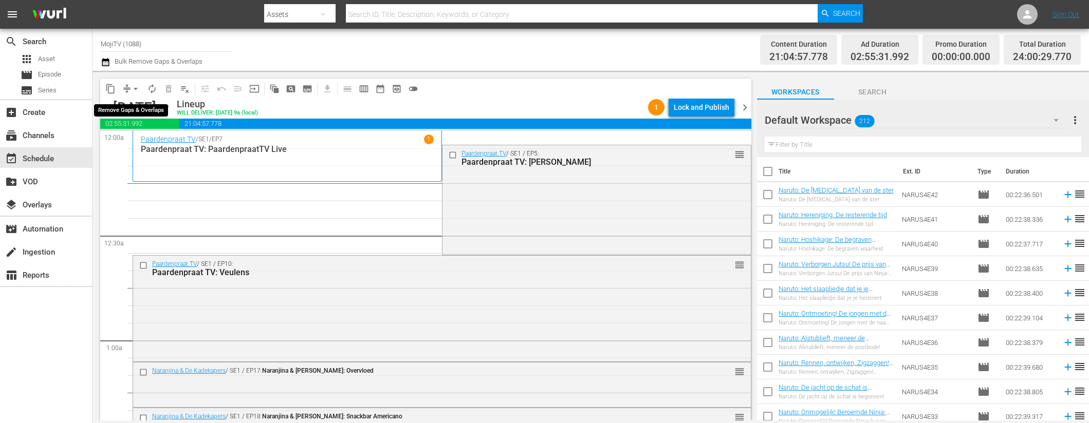
click at [131, 87] on span "arrow_drop_down" at bounding box center [136, 89] width 10 height 10
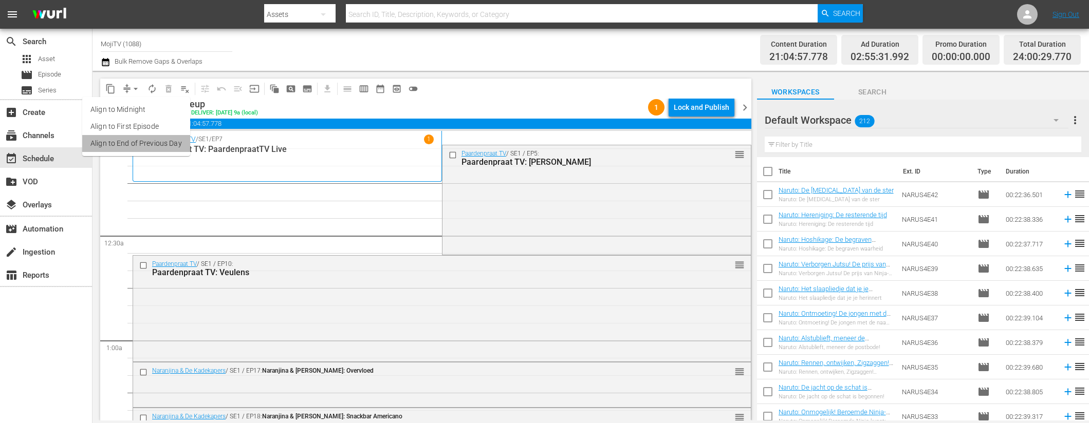
click at [140, 140] on li "Align to End of Previous Day" at bounding box center [136, 143] width 108 height 17
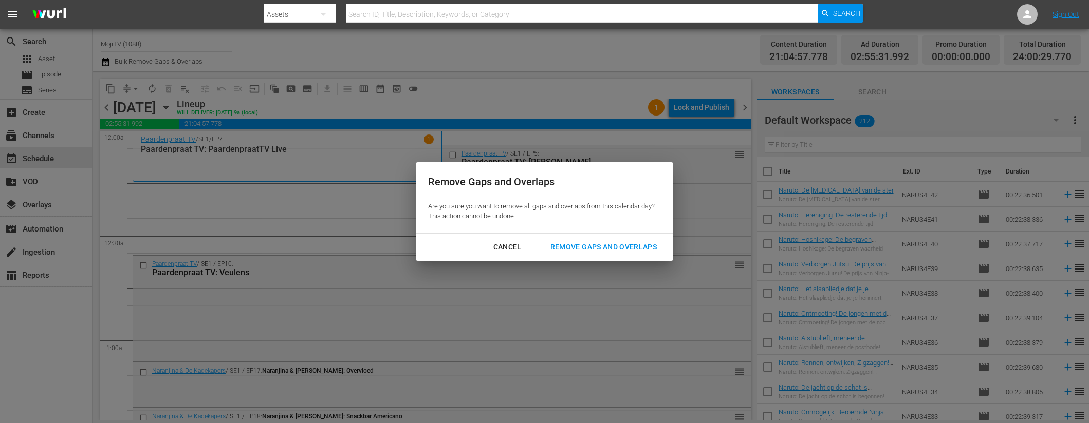
click at [573, 249] on div "Remove Gaps and Overlaps" at bounding box center [603, 247] width 123 height 13
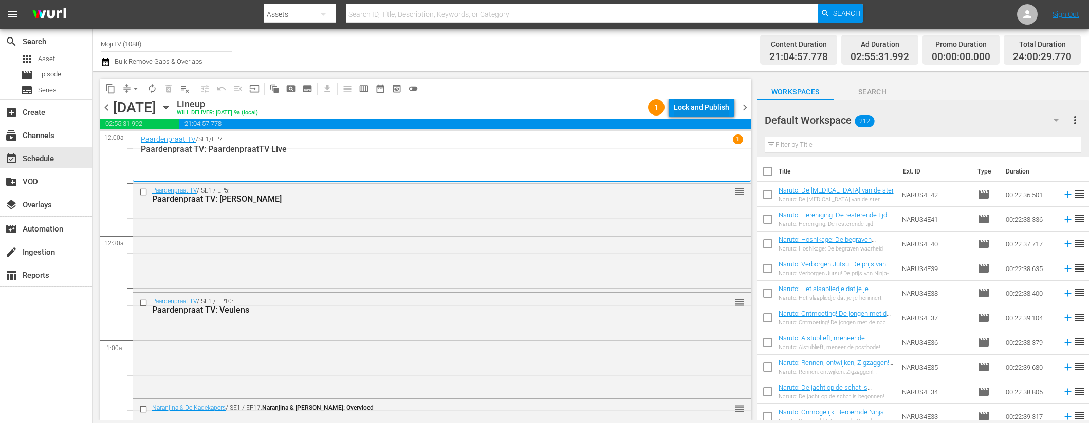
click at [686, 109] on div "Lock and Publish" at bounding box center [701, 107] width 55 height 18
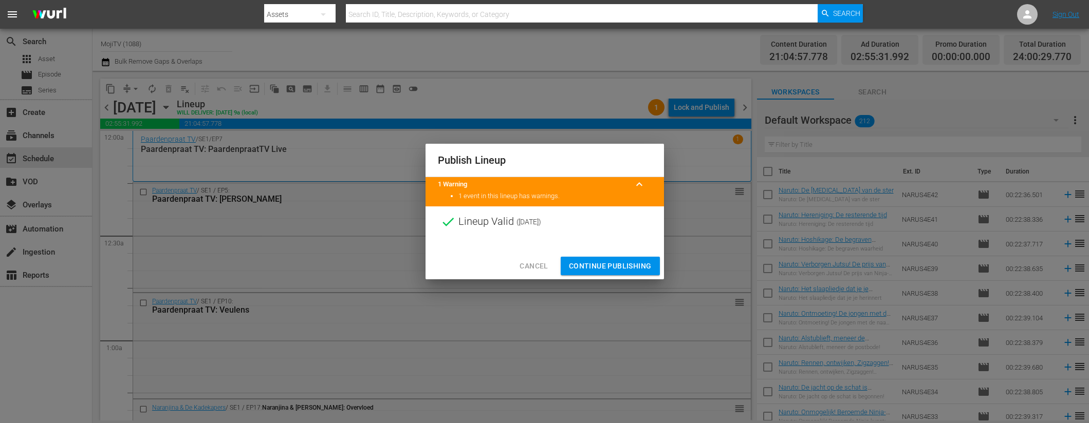
click at [600, 262] on span "Continue Publishing" at bounding box center [610, 266] width 83 height 13
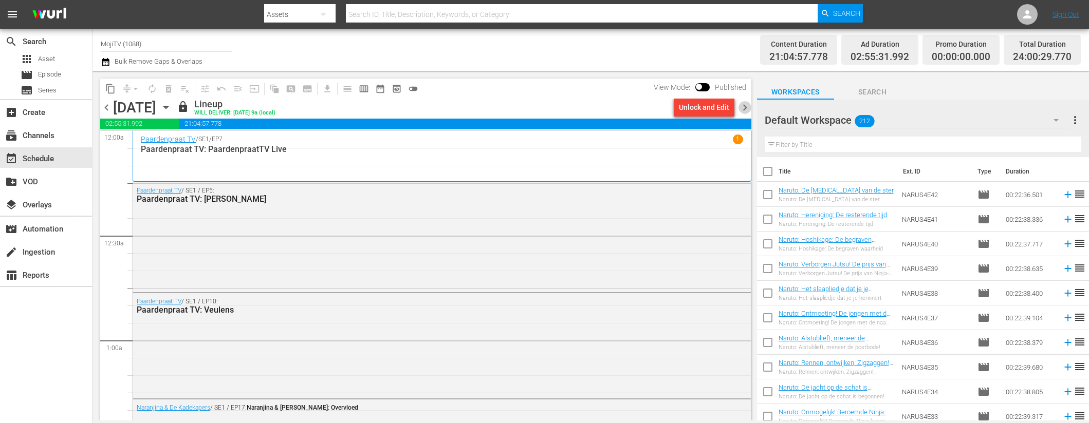
click at [743, 104] on span "chevron_right" at bounding box center [744, 107] width 13 height 13
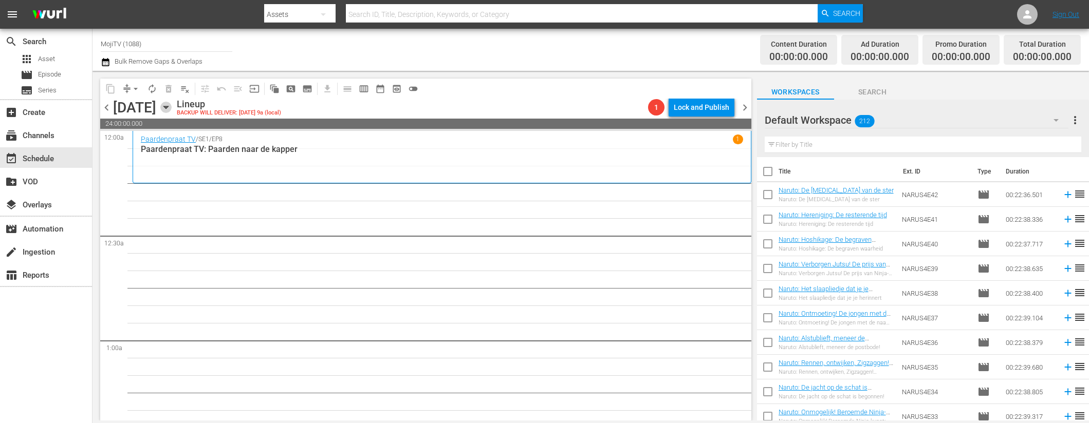
click at [172, 105] on icon "button" at bounding box center [165, 107] width 11 height 11
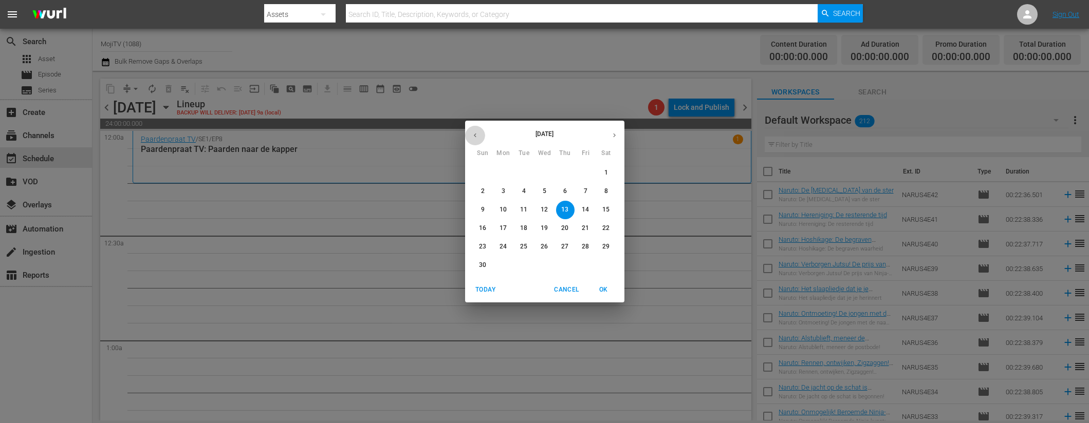
click at [477, 140] on button "button" at bounding box center [475, 135] width 20 height 20
click at [478, 139] on button "button" at bounding box center [475, 135] width 20 height 20
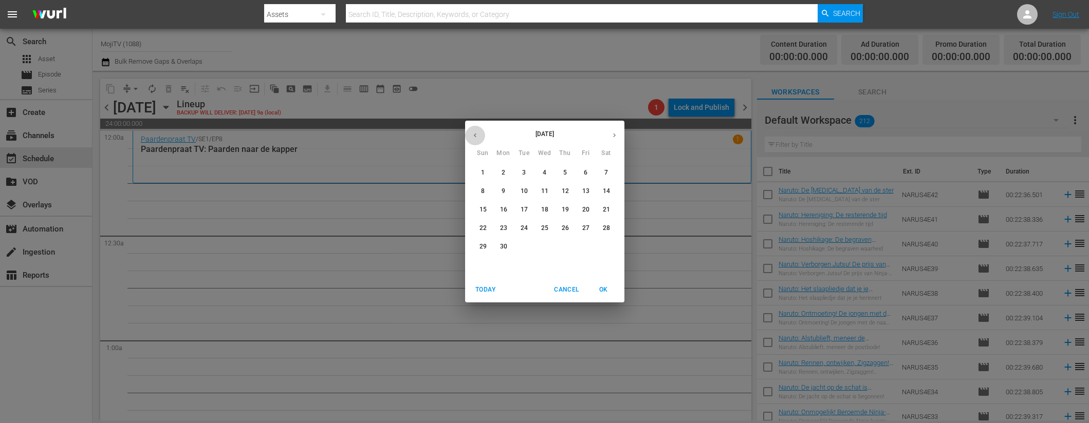
click at [479, 139] on button "button" at bounding box center [475, 135] width 20 height 20
click at [480, 135] on button "button" at bounding box center [475, 135] width 20 height 20
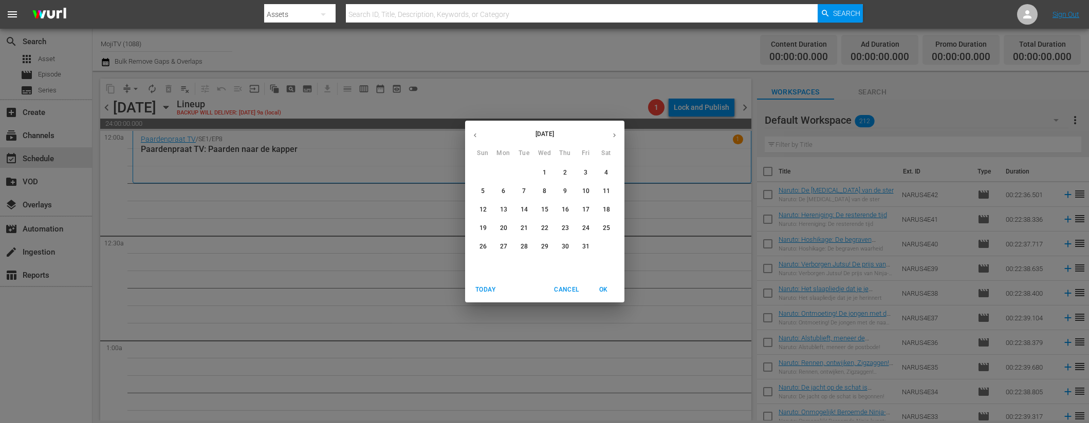
click at [480, 135] on button "button" at bounding box center [475, 135] width 20 height 20
click at [481, 135] on button "button" at bounding box center [475, 135] width 20 height 20
click at [614, 134] on icon "button" at bounding box center [614, 136] width 3 height 4
click at [547, 207] on p "13" at bounding box center [544, 210] width 7 height 9
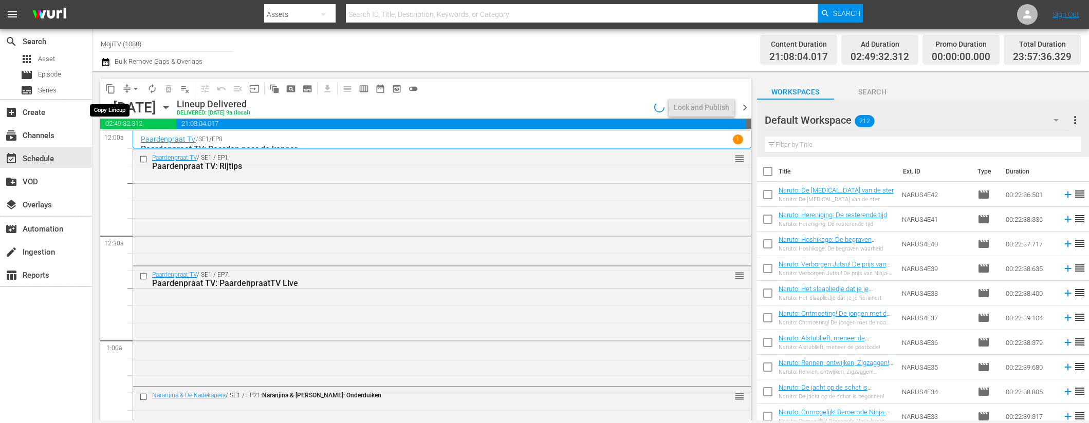
click at [110, 86] on span "content_copy" at bounding box center [110, 89] width 10 height 10
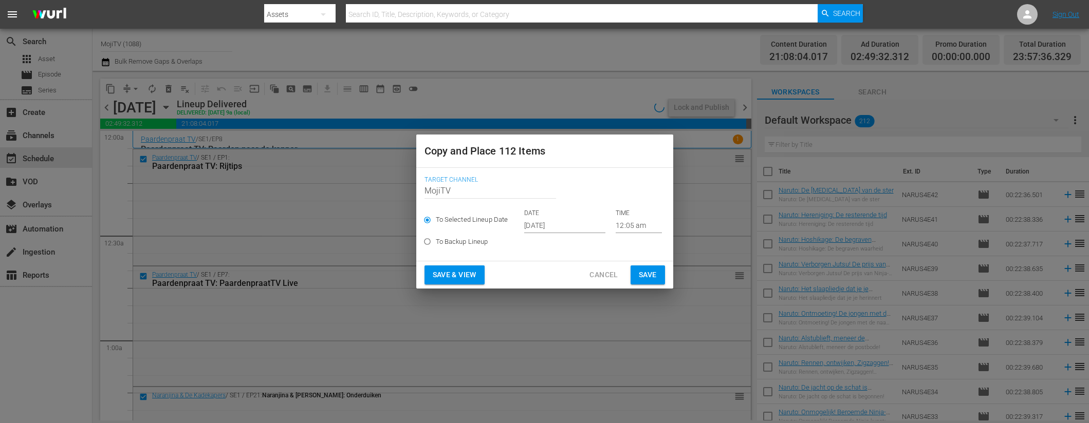
click at [580, 229] on input "[DATE]" at bounding box center [564, 225] width 81 height 15
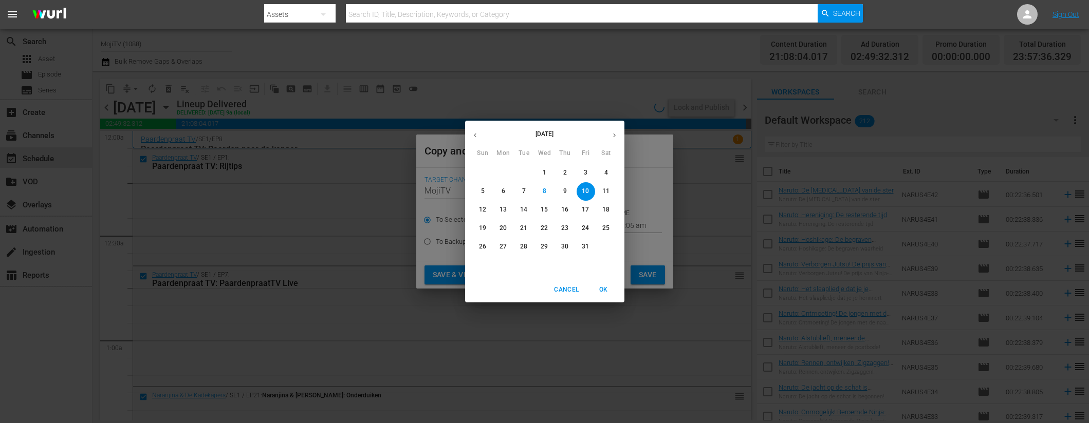
click at [620, 137] on button "button" at bounding box center [614, 135] width 20 height 20
click at [565, 214] on p "13" at bounding box center [564, 210] width 7 height 9
type input "[DATE]"
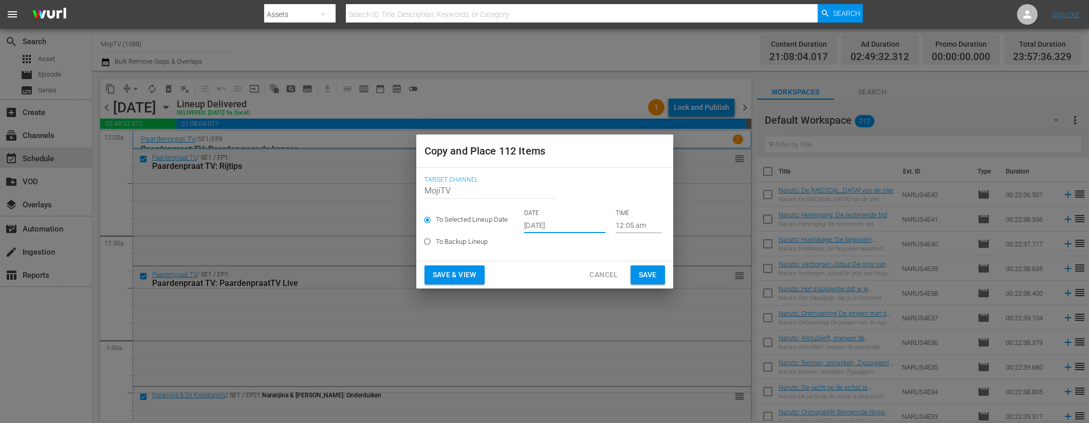
drag, startPoint x: 472, startPoint y: 274, endPoint x: 248, endPoint y: 21, distance: 338.2
click at [472, 274] on span "Save & View" at bounding box center [455, 275] width 44 height 13
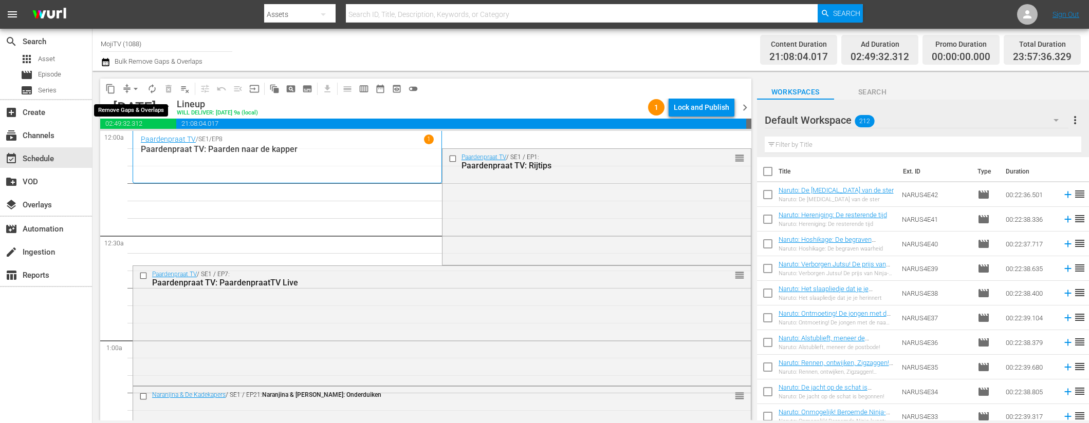
click at [136, 89] on span "arrow_drop_down" at bounding box center [136, 89] width 10 height 10
click at [155, 143] on li "Align to End of Previous Day" at bounding box center [136, 143] width 108 height 17
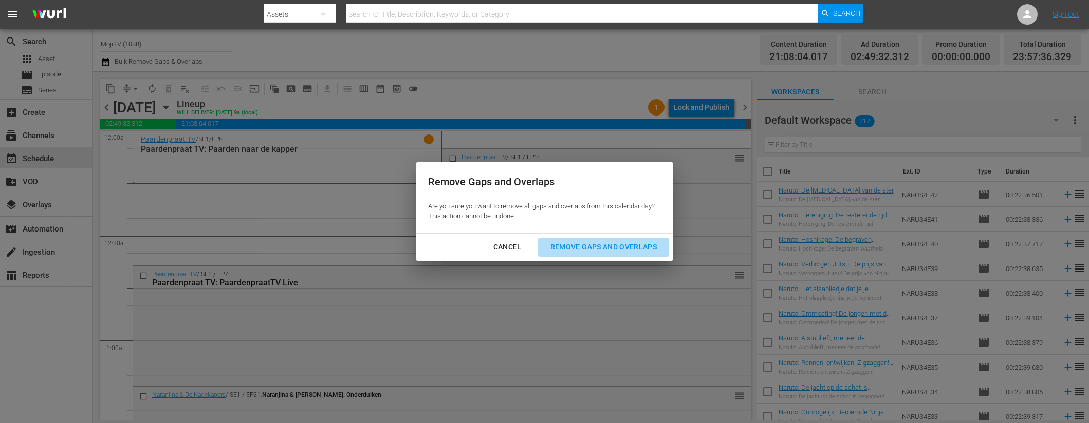
drag, startPoint x: 568, startPoint y: 247, endPoint x: 277, endPoint y: 1, distance: 380.6
click at [567, 247] on div "Remove Gaps and Overlaps" at bounding box center [603, 247] width 123 height 13
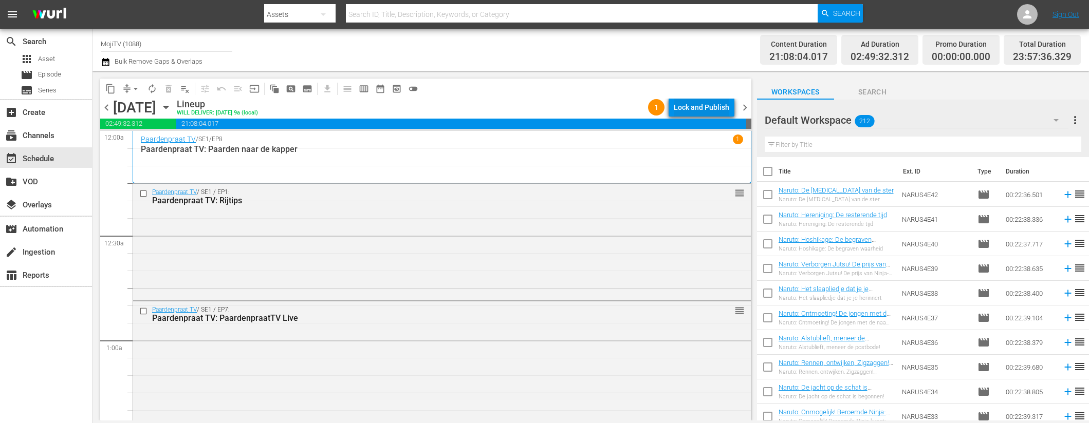
click at [707, 109] on div "Lock and Publish" at bounding box center [701, 107] width 55 height 18
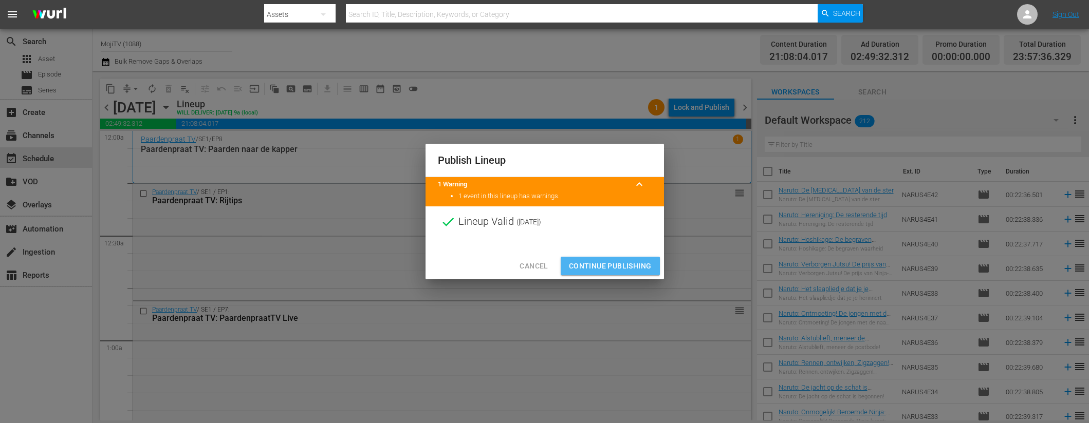
click at [612, 260] on span "Continue Publishing" at bounding box center [610, 266] width 83 height 13
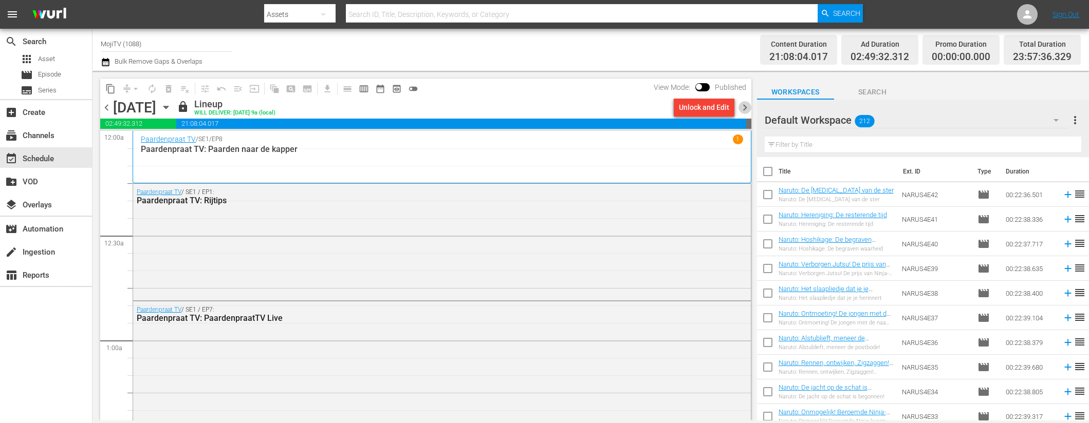
click at [746, 107] on span "chevron_right" at bounding box center [744, 107] width 13 height 13
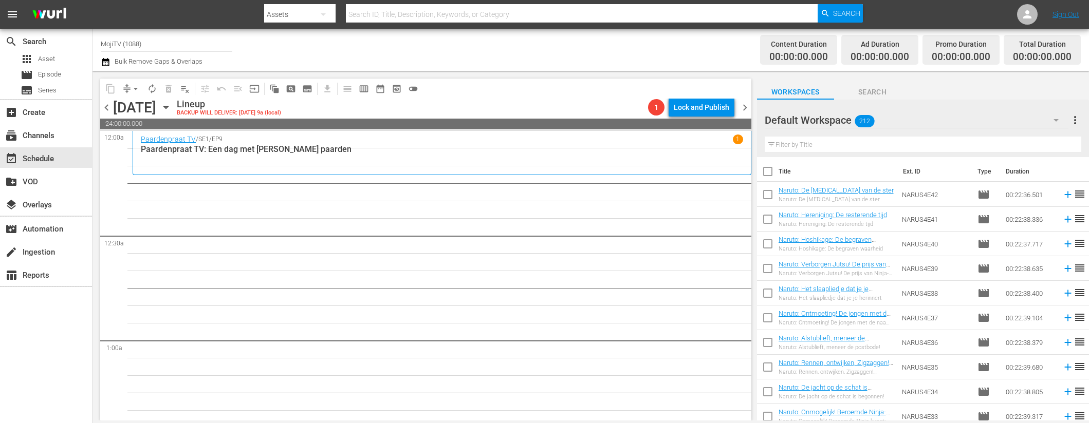
click at [172, 108] on icon "button" at bounding box center [165, 107] width 11 height 11
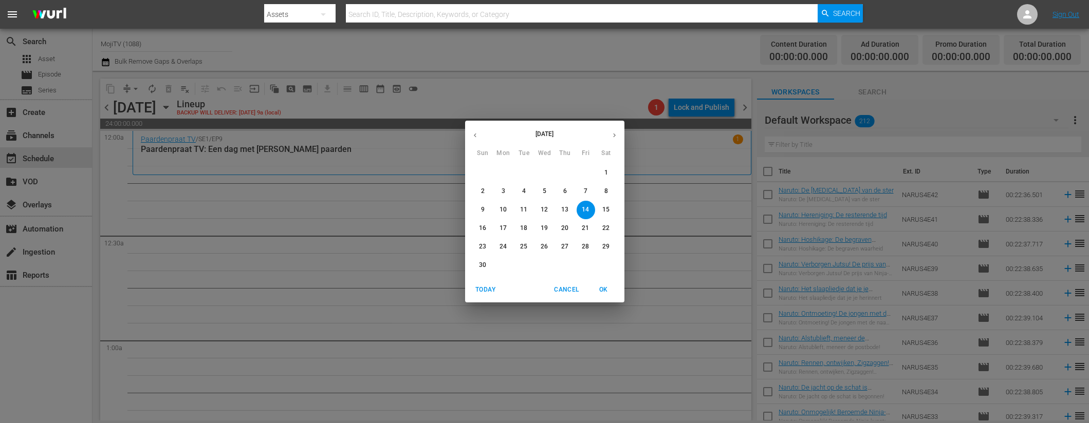
click at [479, 134] on button "button" at bounding box center [475, 135] width 20 height 20
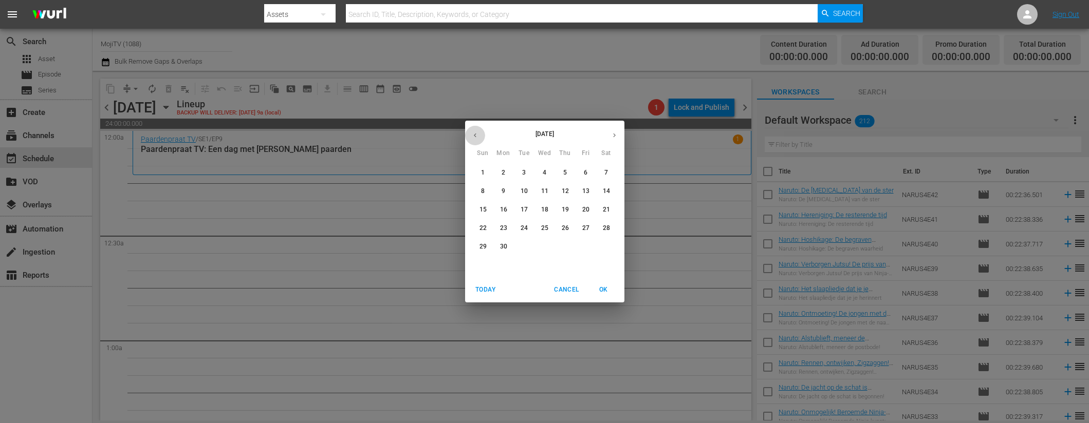
click at [479, 134] on button "button" at bounding box center [475, 135] width 20 height 20
click at [477, 134] on icon "button" at bounding box center [475, 136] width 8 height 8
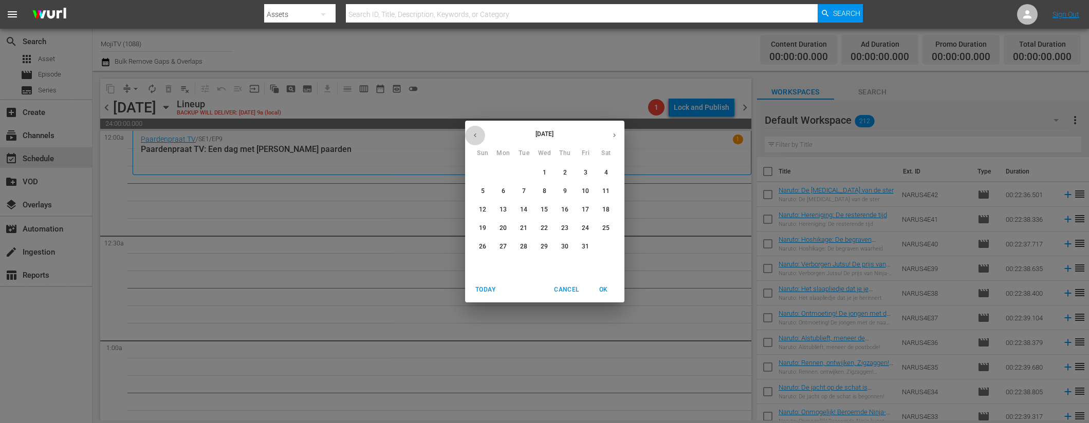
click at [475, 134] on icon "button" at bounding box center [475, 136] width 8 height 8
click at [567, 210] on p "14" at bounding box center [564, 210] width 7 height 9
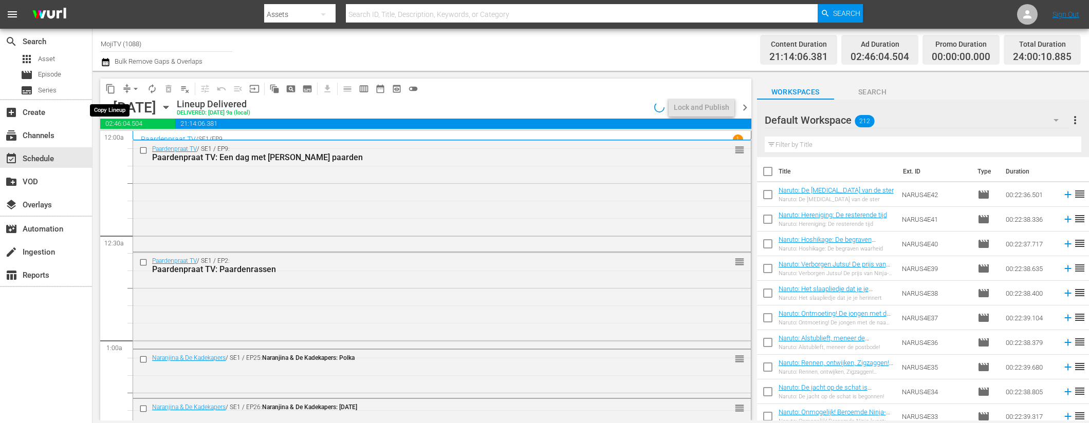
click at [110, 91] on span "content_copy" at bounding box center [110, 89] width 10 height 10
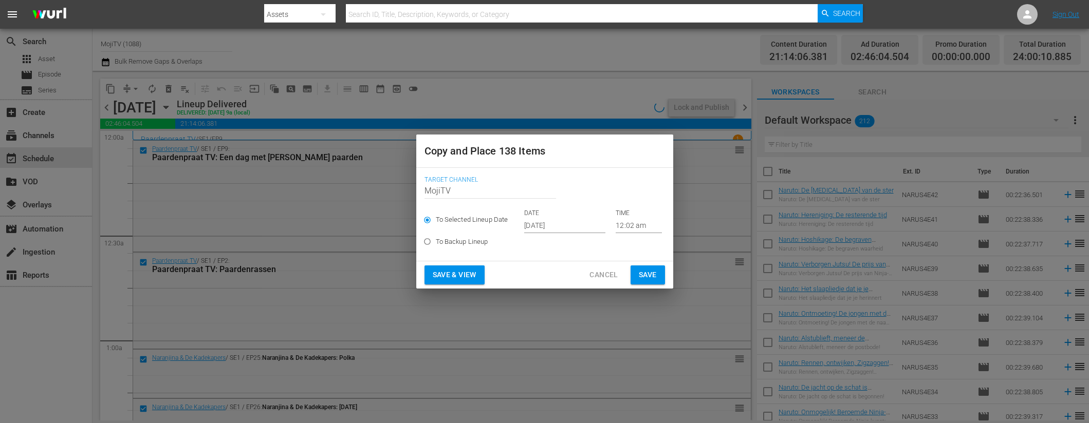
click at [575, 228] on input "[DATE]" at bounding box center [564, 225] width 81 height 15
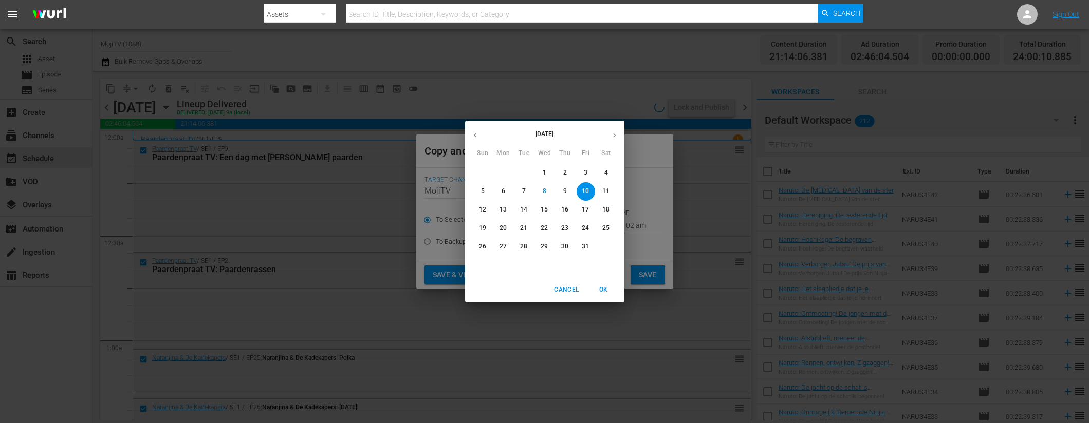
click at [615, 134] on icon "button" at bounding box center [614, 136] width 8 height 8
click at [587, 211] on p "14" at bounding box center [585, 210] width 7 height 9
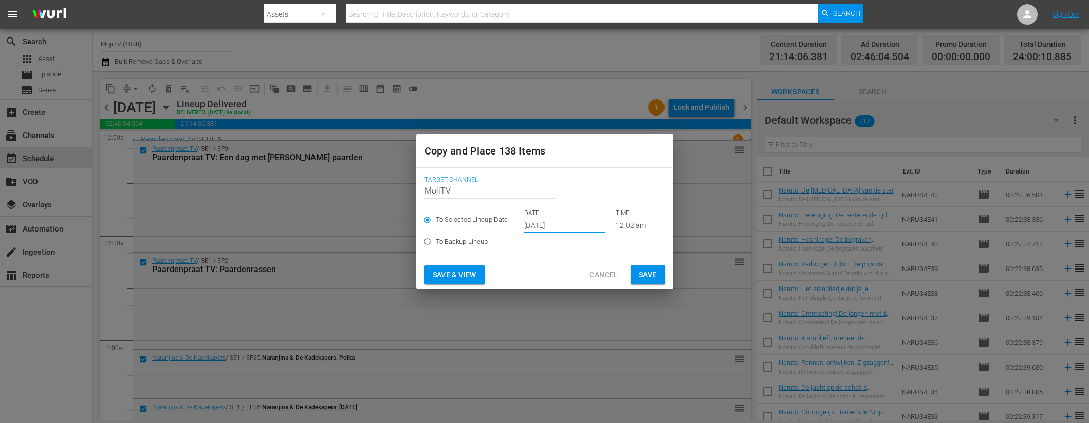
type input "[DATE]"
click at [470, 271] on span "Save & View" at bounding box center [455, 275] width 44 height 13
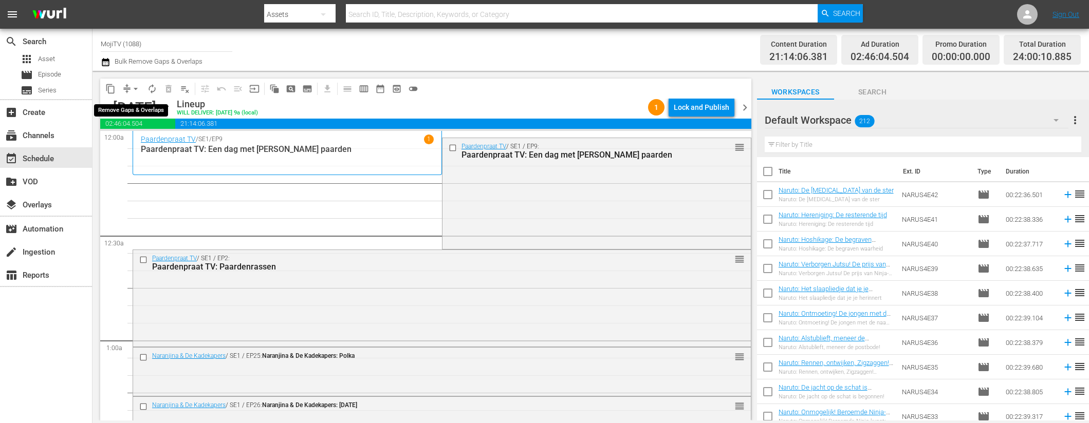
click at [129, 94] on button "arrow_drop_down" at bounding box center [135, 89] width 16 height 16
click at [154, 142] on li "Align to End of Previous Day" at bounding box center [136, 143] width 108 height 17
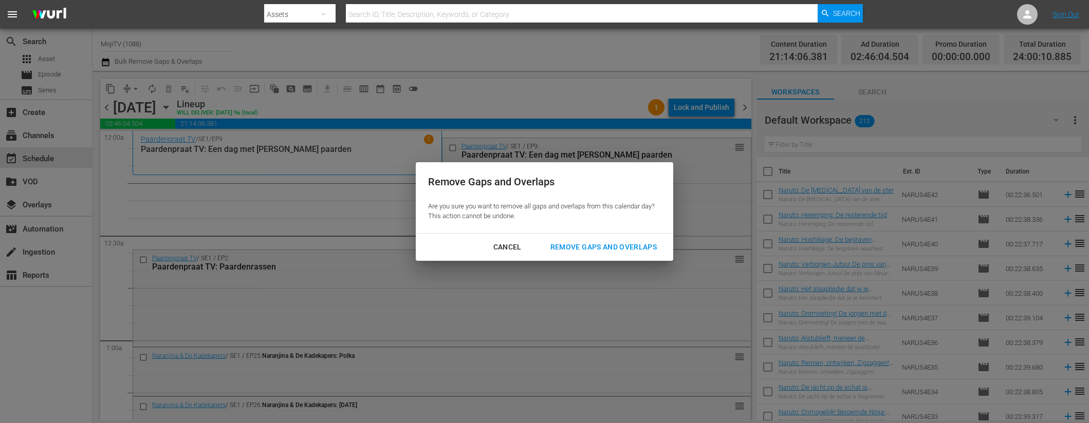
click at [626, 245] on div "Remove Gaps and Overlaps" at bounding box center [603, 247] width 123 height 13
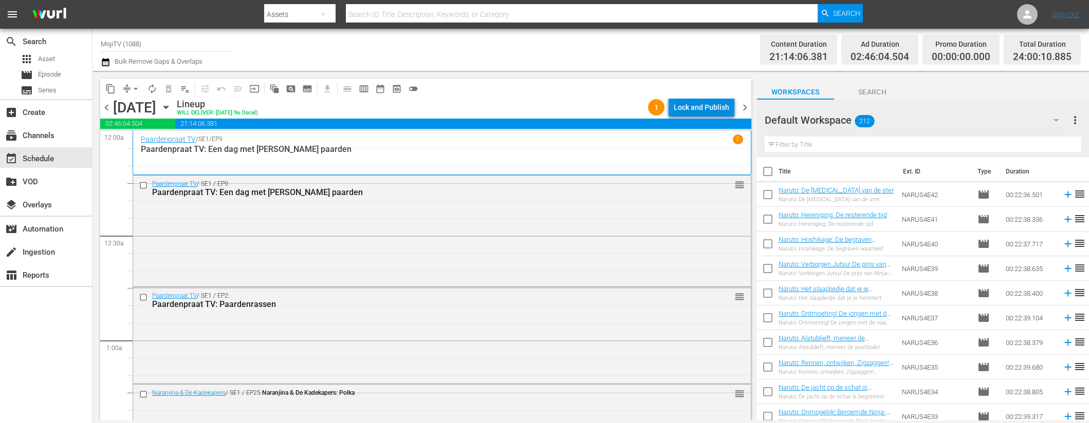
click at [693, 110] on div "Lock and Publish" at bounding box center [701, 107] width 55 height 18
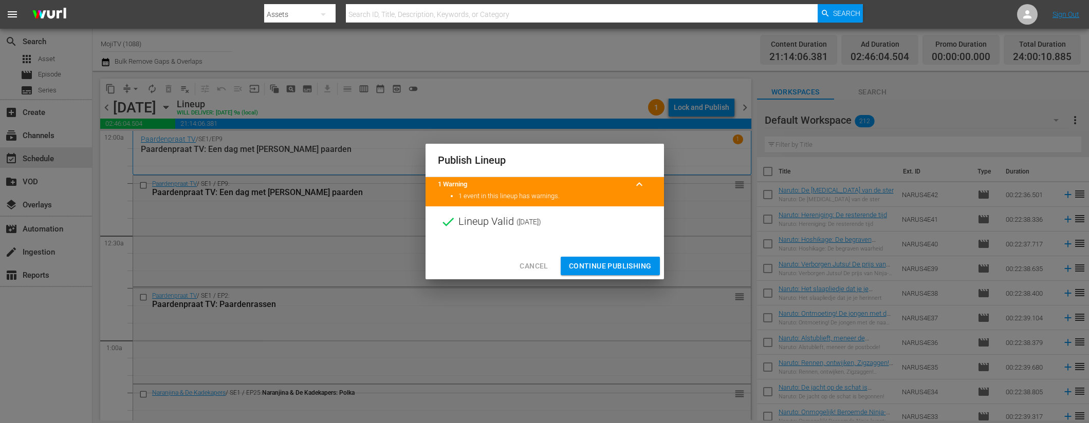
drag, startPoint x: 594, startPoint y: 264, endPoint x: 686, endPoint y: 378, distance: 147.3
click at [594, 264] on span "Continue Publishing" at bounding box center [610, 266] width 83 height 13
